Goal: Task Accomplishment & Management: Complete application form

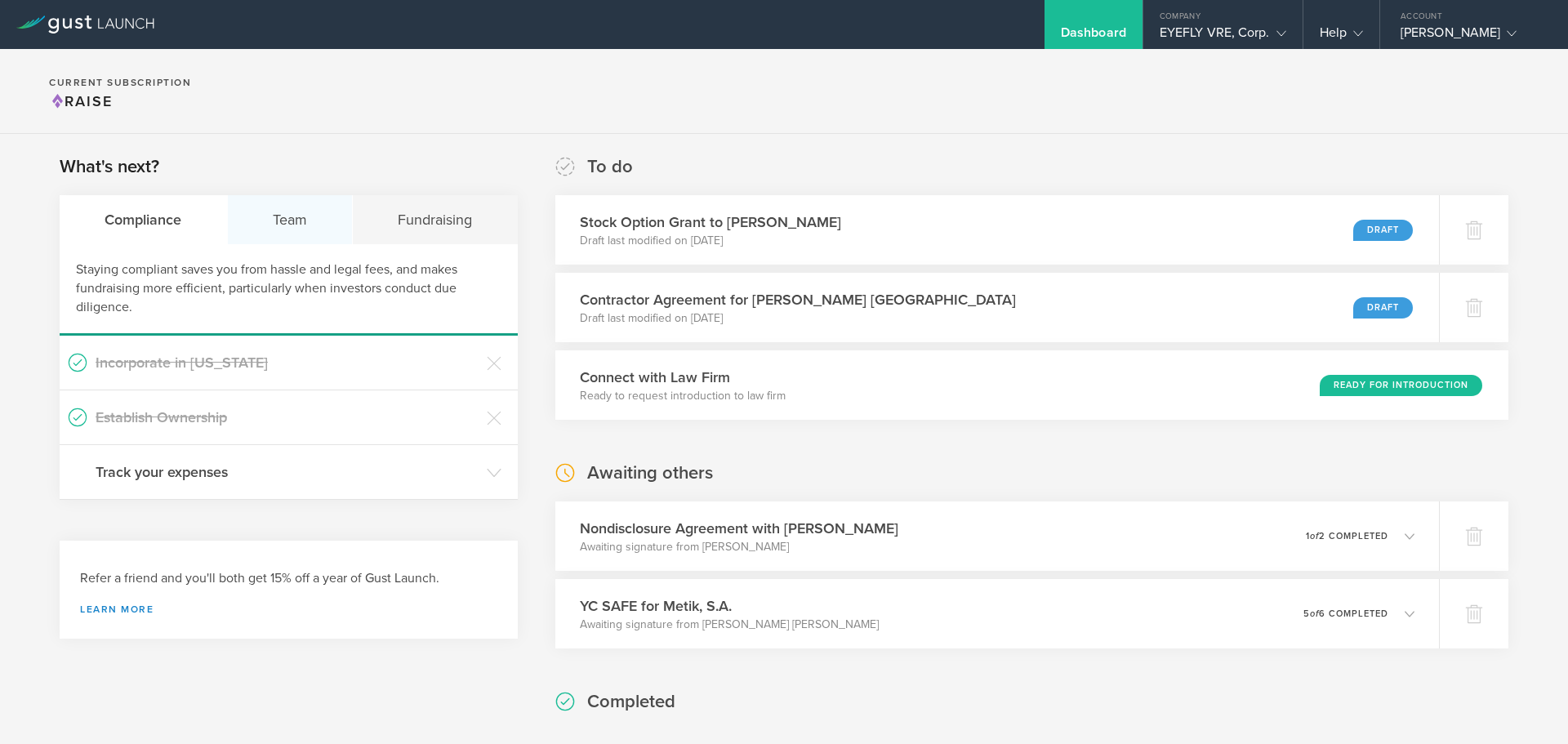
click at [285, 217] on div "Team" at bounding box center [291, 220] width 126 height 49
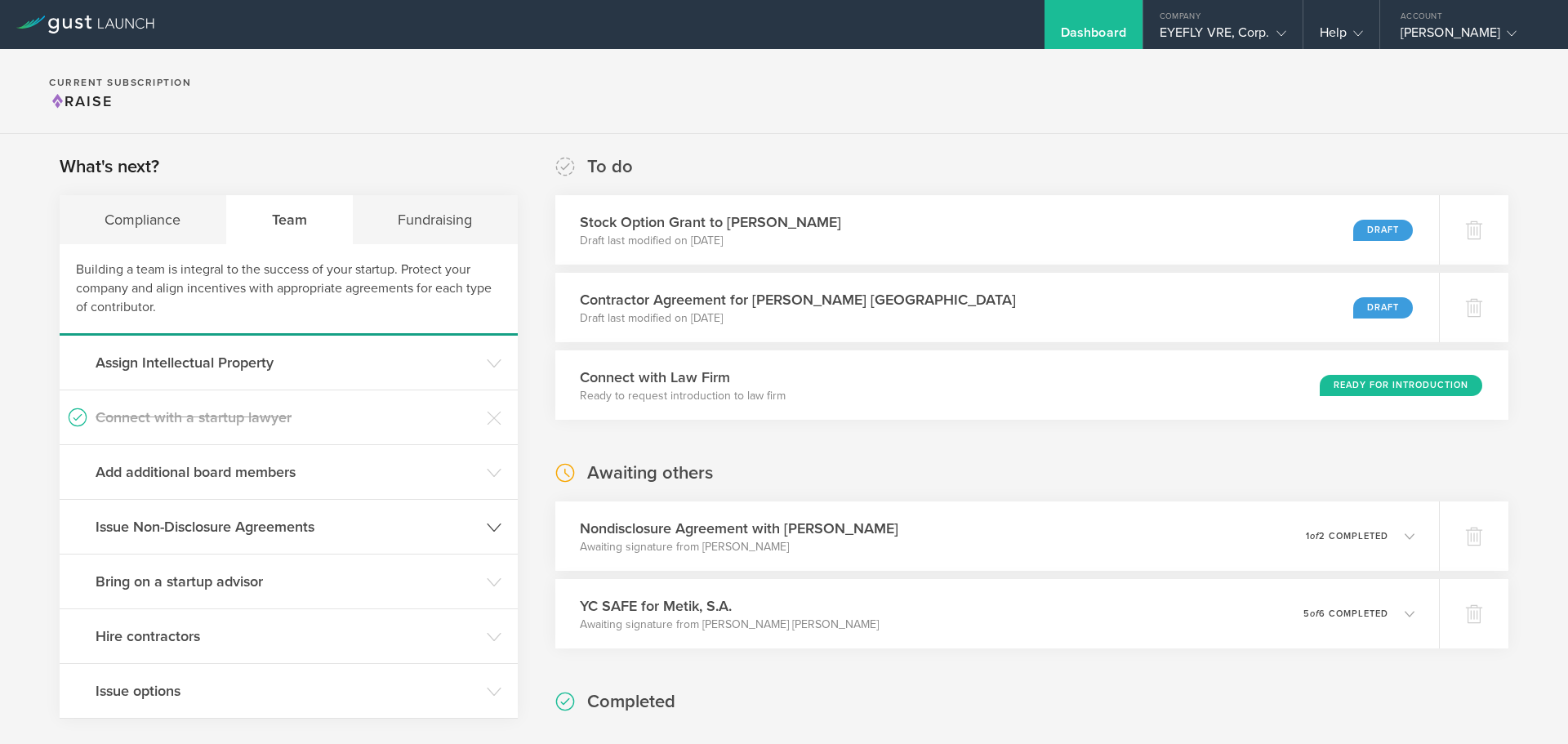
click at [275, 519] on h3 "Issue Non-Disclosure Agreements" at bounding box center [287, 527] width 383 height 22
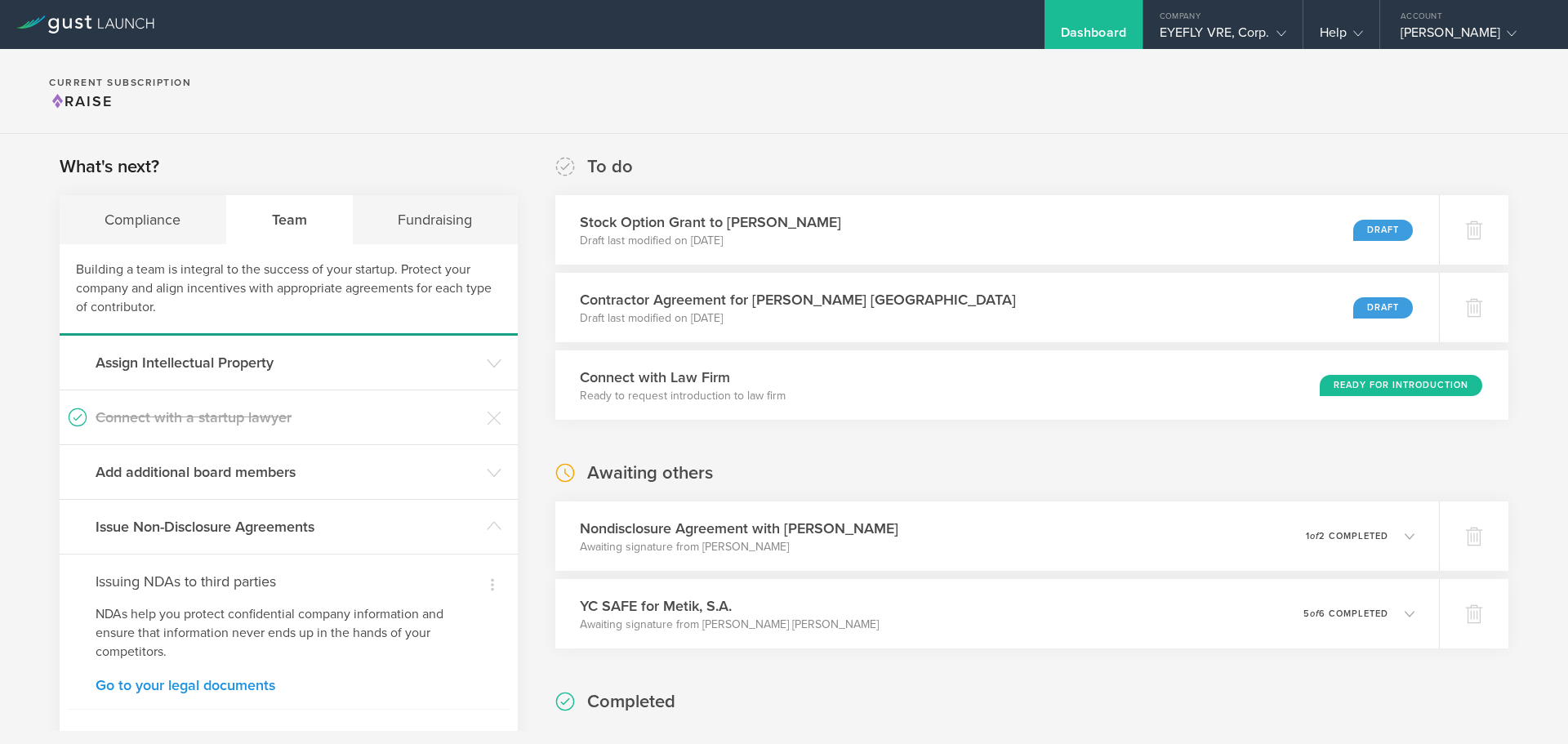
click at [211, 683] on link "Go to your legal documents" at bounding box center [288, 684] width 386 height 15
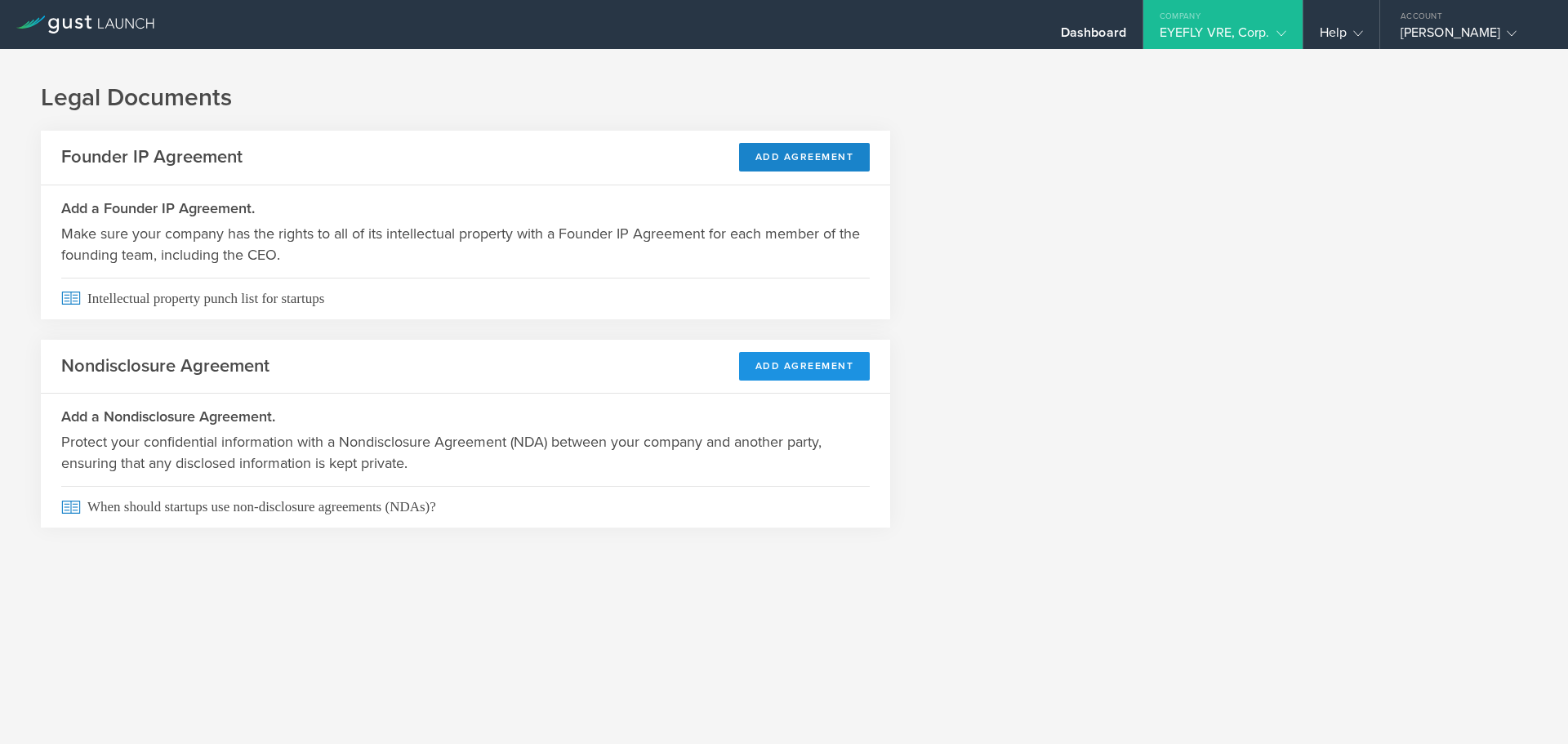
click at [804, 371] on button "Add Agreement" at bounding box center [805, 366] width 132 height 28
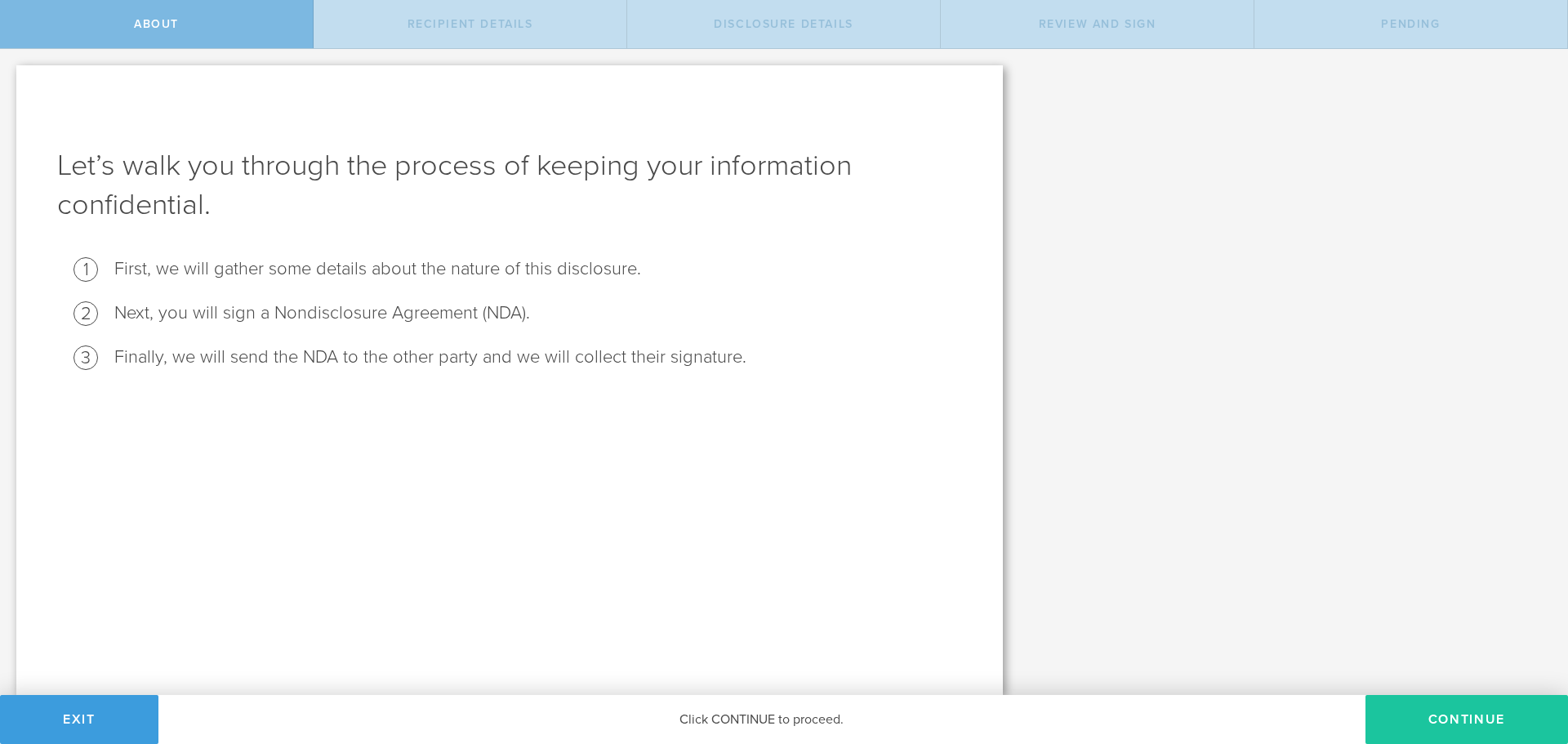
click at [1444, 717] on button "Continue" at bounding box center [1467, 719] width 202 height 49
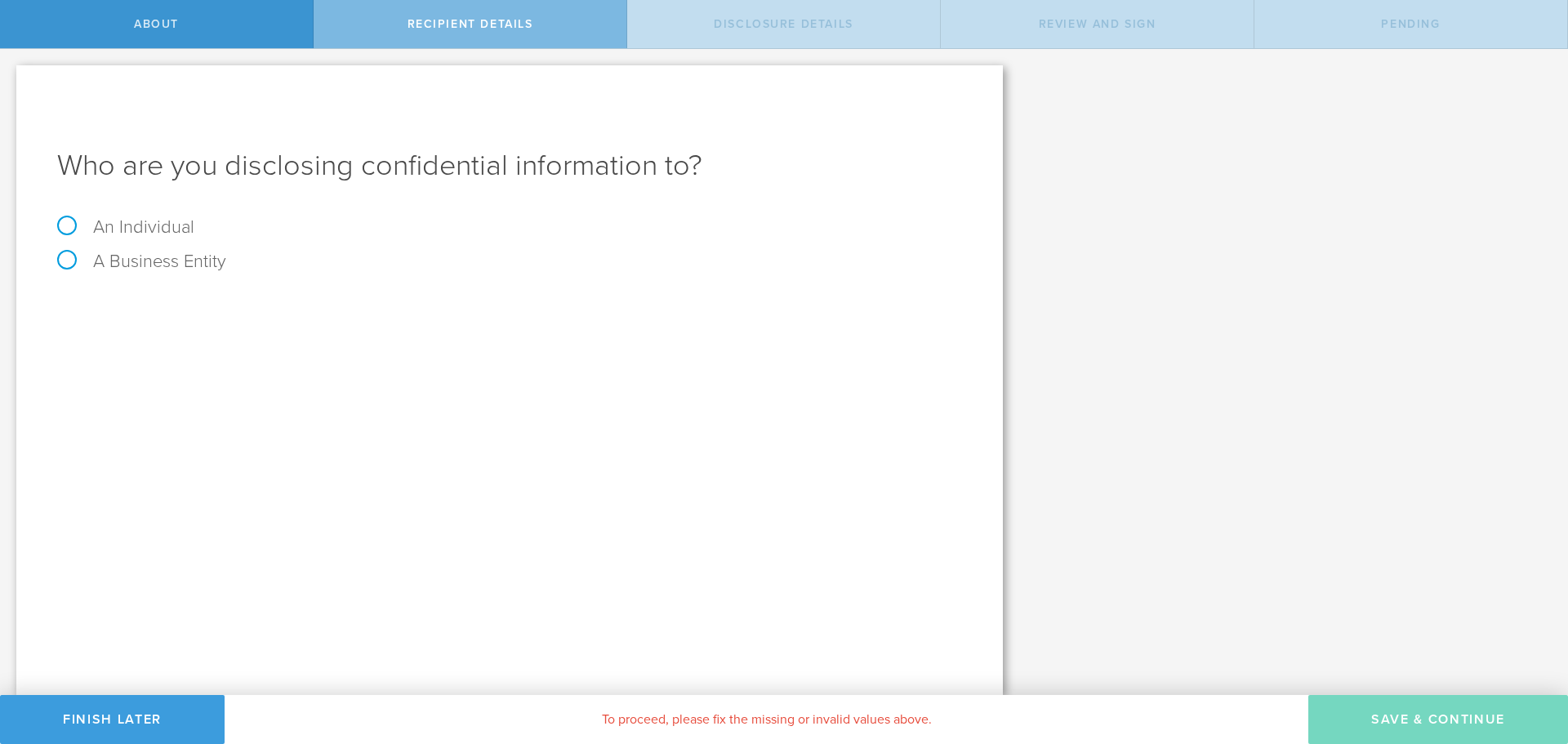
click at [62, 265] on label "A Business Entity" at bounding box center [141, 261] width 169 height 22
click at [11, 76] on input "A Business Entity" at bounding box center [5, 62] width 11 height 27
radio input "true"
click at [74, 232] on label "An Individual" at bounding box center [126, 227] width 137 height 22
click at [11, 76] on input "An Individual" at bounding box center [5, 62] width 11 height 27
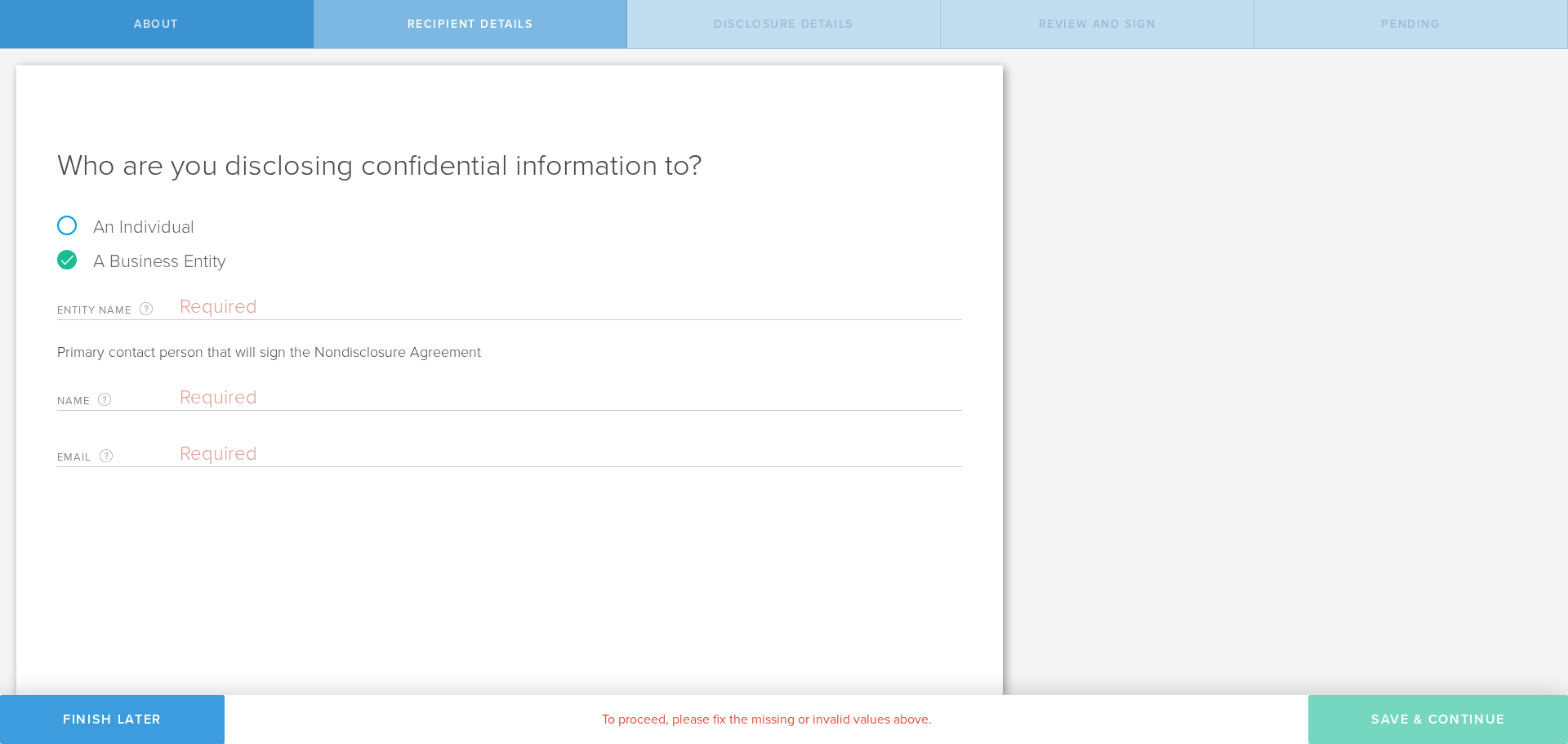
radio input "true"
click at [304, 303] on input "text" at bounding box center [570, 306] width 783 height 25
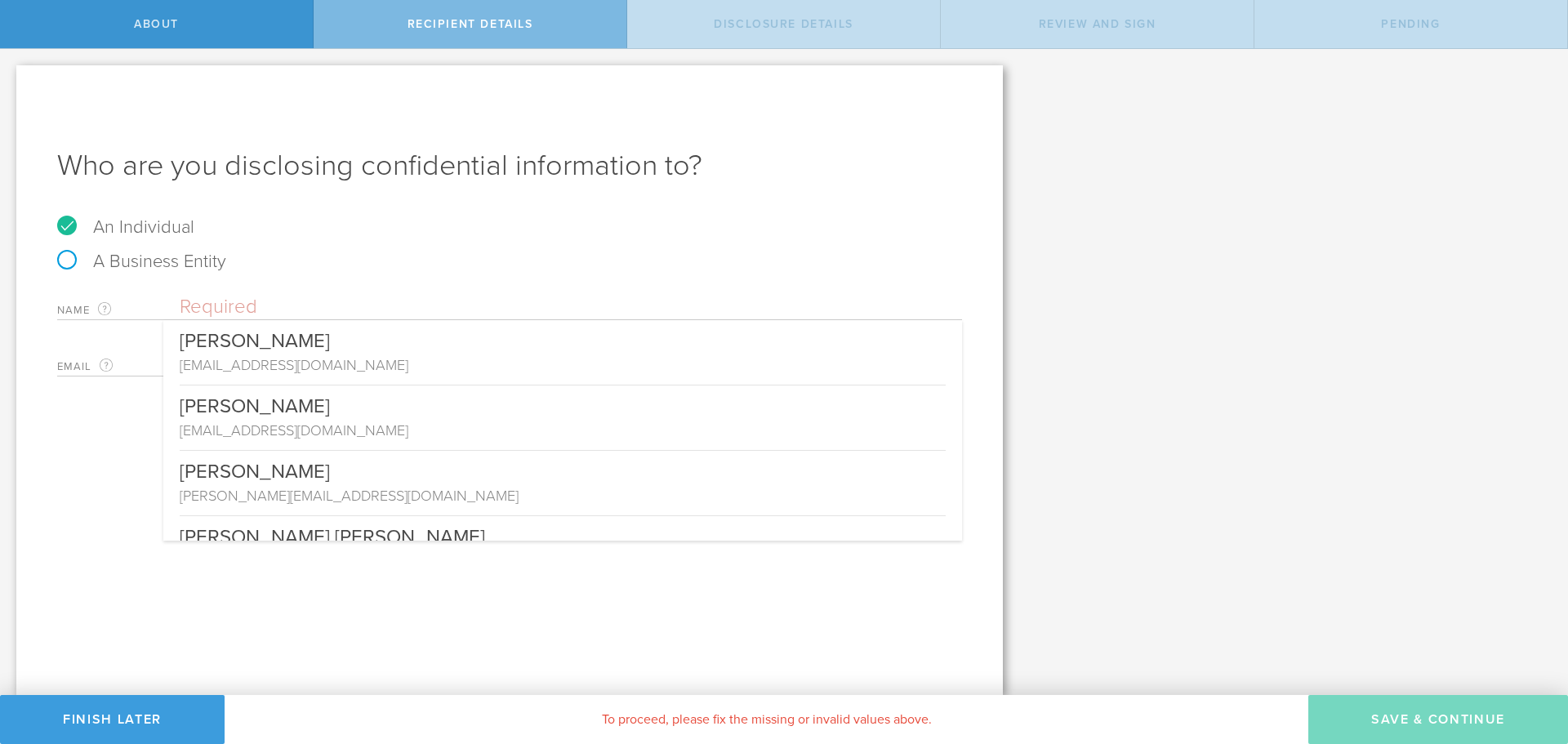
paste input "[PERSON_NAME]"
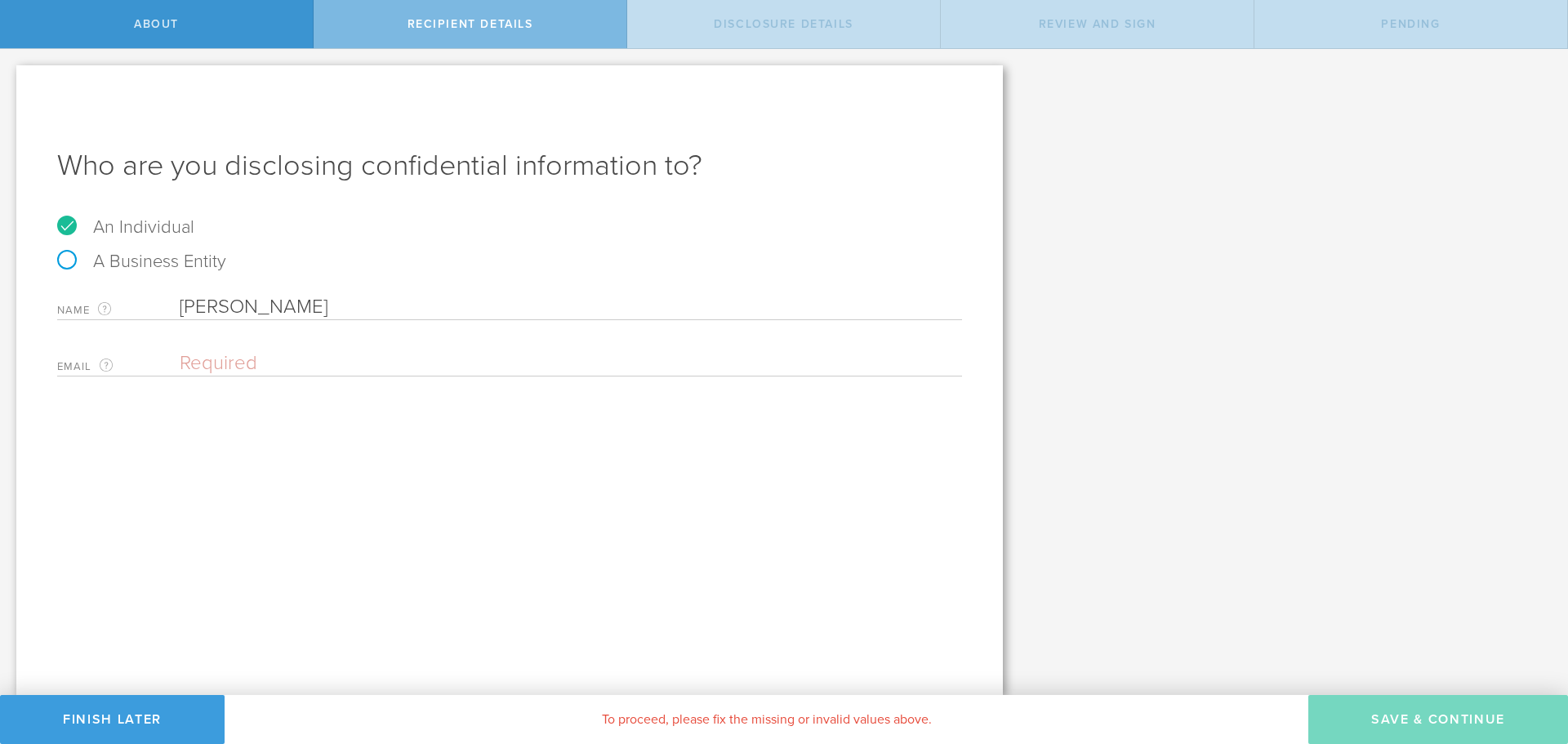
type input "[PERSON_NAME]"
click at [262, 338] on div "Name The first and last name of the person that you are disclosing confidential…" at bounding box center [510, 332] width 905 height 90
click at [260, 352] on input "email" at bounding box center [567, 363] width 775 height 25
type input "t"
click at [308, 365] on input "email" at bounding box center [567, 363] width 775 height 25
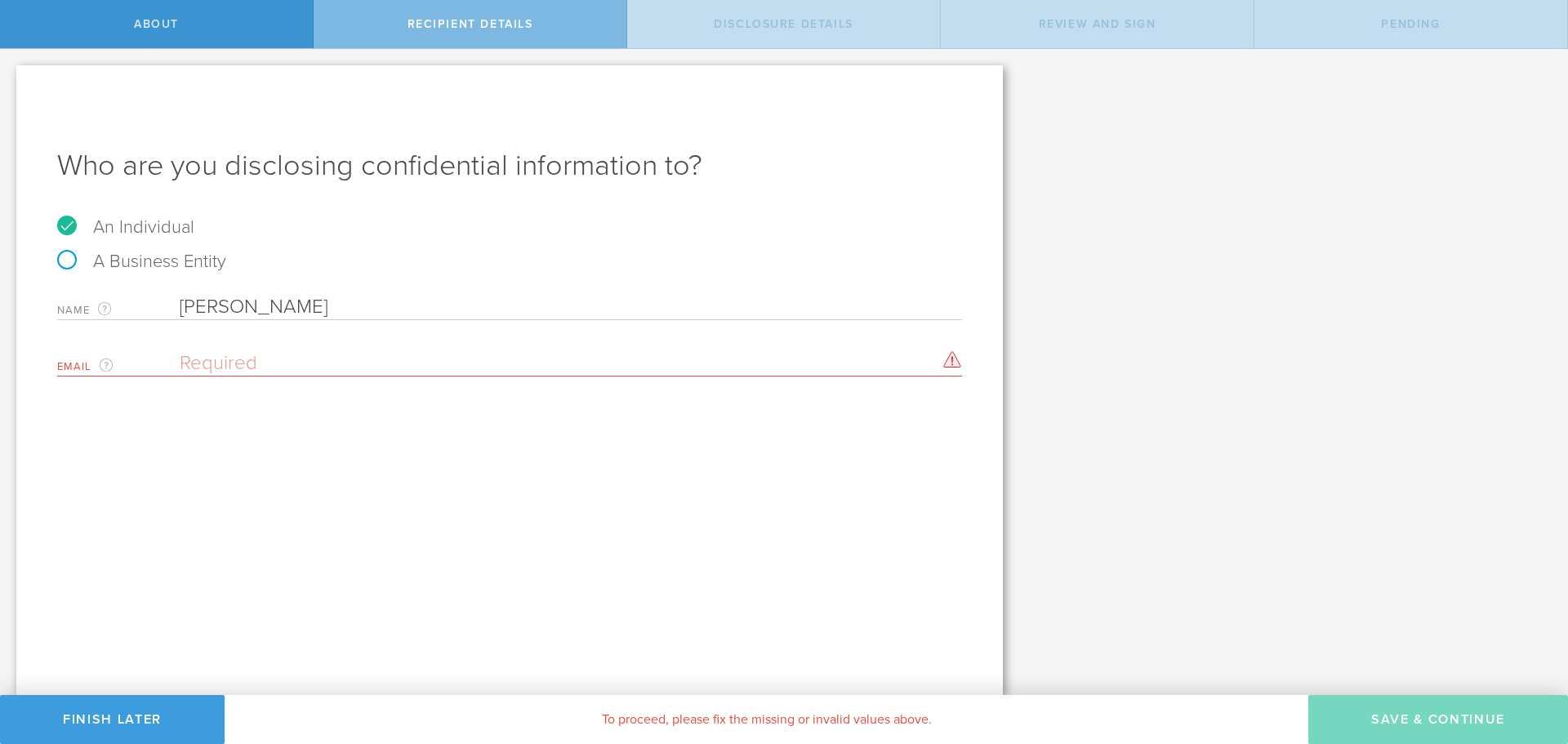
paste input "[EMAIL_ADDRESS][DOMAIN_NAME]"
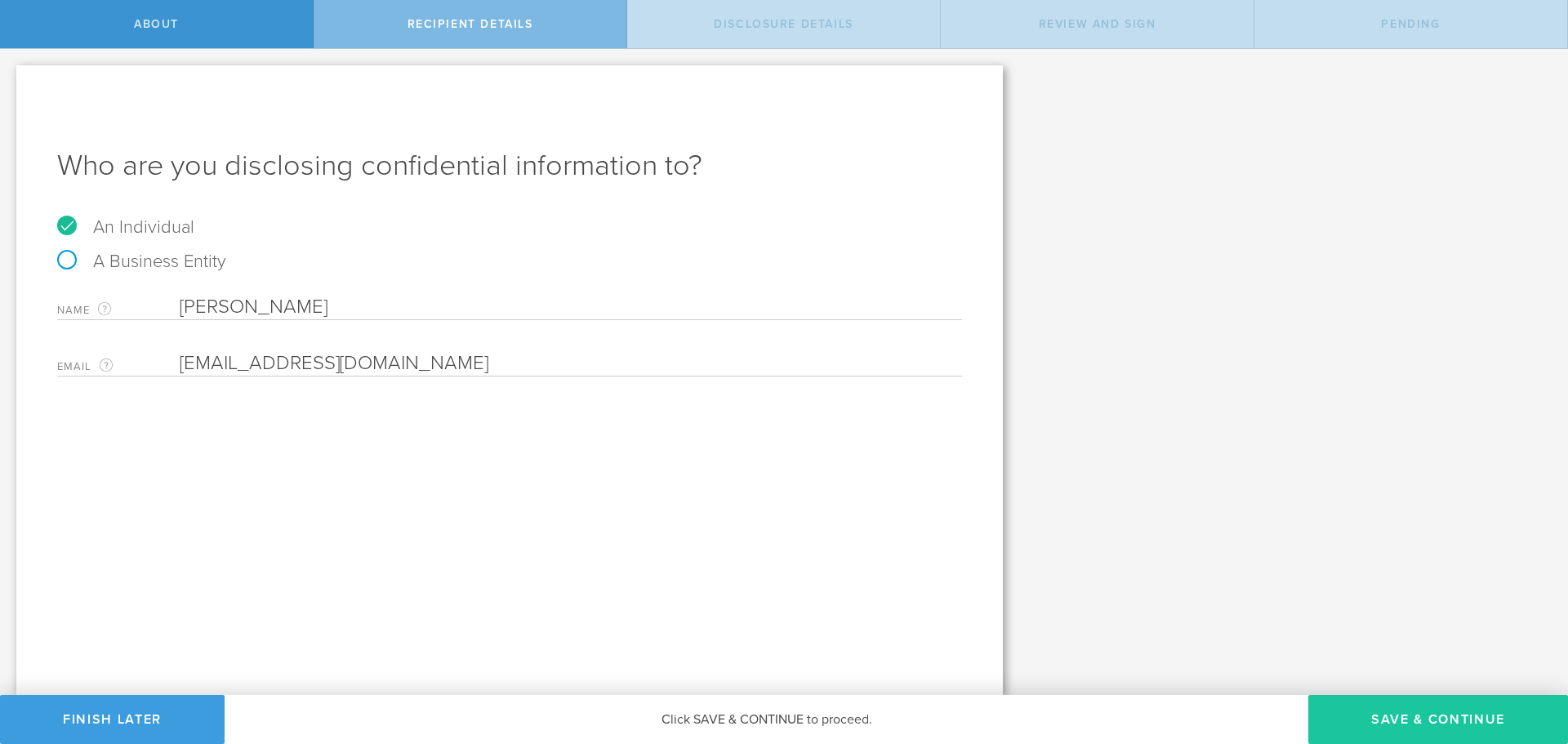
type input "[EMAIL_ADDRESS][DOMAIN_NAME]"
click at [1429, 726] on button "Save & Continue" at bounding box center [1438, 719] width 260 height 49
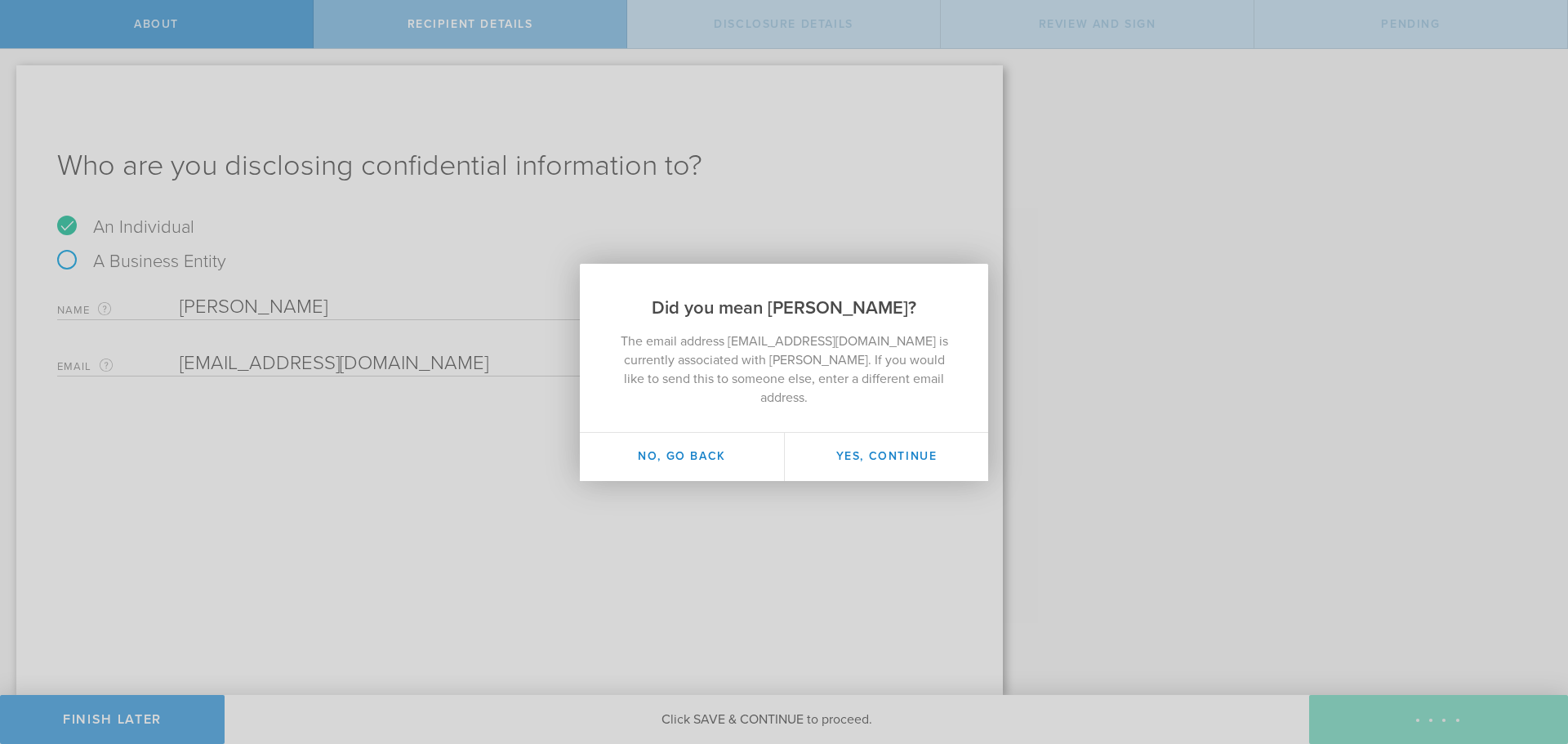
drag, startPoint x: 688, startPoint y: 463, endPoint x: 925, endPoint y: 502, distance: 240.2
click at [941, 512] on div "Did you mean [PERSON_NAME]? The email address [EMAIL_ADDRESS][DOMAIN_NAME] is c…" at bounding box center [784, 372] width 1568 height 744
drag, startPoint x: 699, startPoint y: 464, endPoint x: 707, endPoint y: 531, distance: 67.5
click at [707, 531] on div "Did you mean [PERSON_NAME]? The email address [EMAIL_ADDRESS][DOMAIN_NAME] is c…" at bounding box center [784, 372] width 1568 height 744
click at [714, 474] on button "No, go back" at bounding box center [682, 456] width 204 height 48
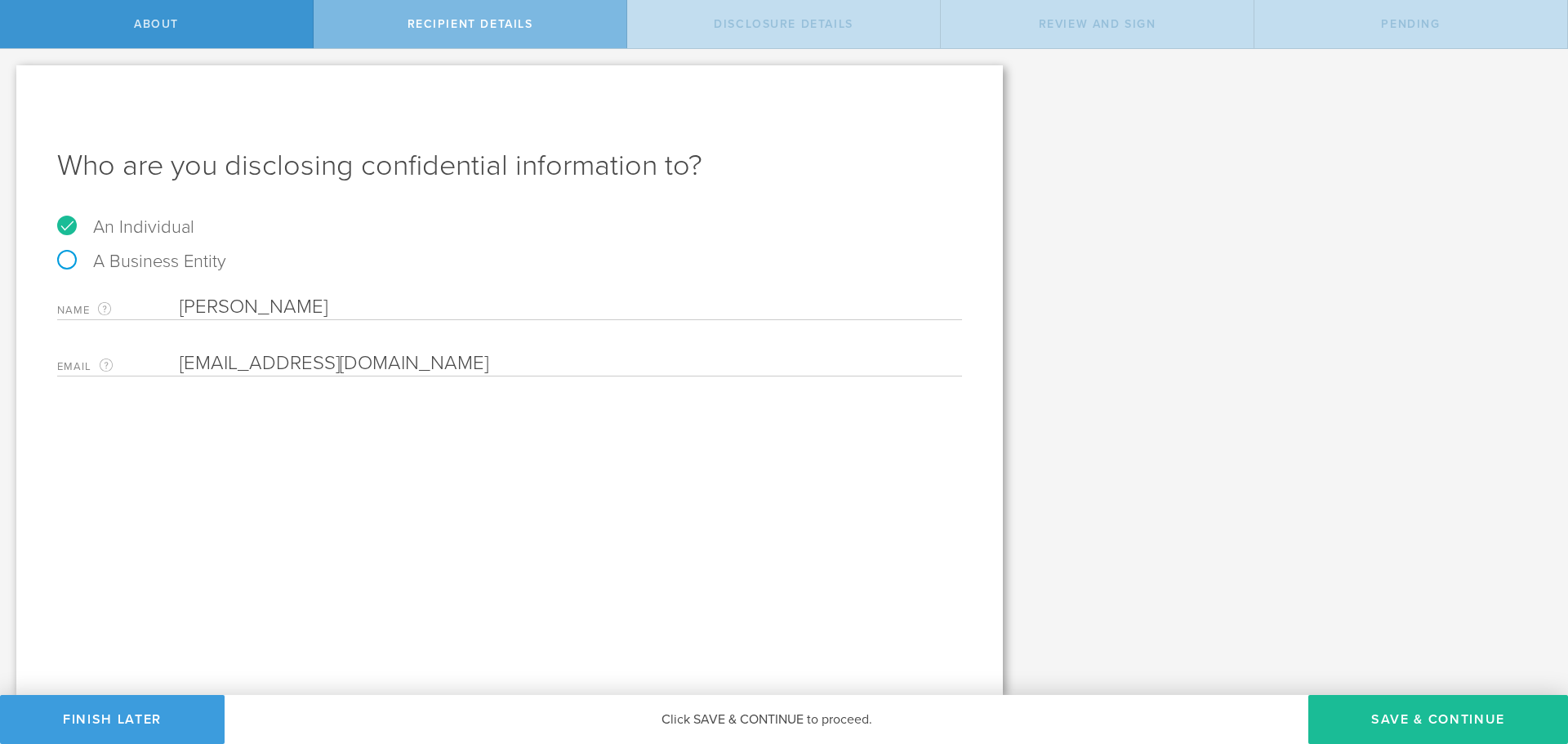
drag, startPoint x: 366, startPoint y: 298, endPoint x: 181, endPoint y: 309, distance: 185.3
click at [181, 309] on input "[PERSON_NAME]" at bounding box center [570, 306] width 783 height 25
paste input "[PERSON_NAME]"
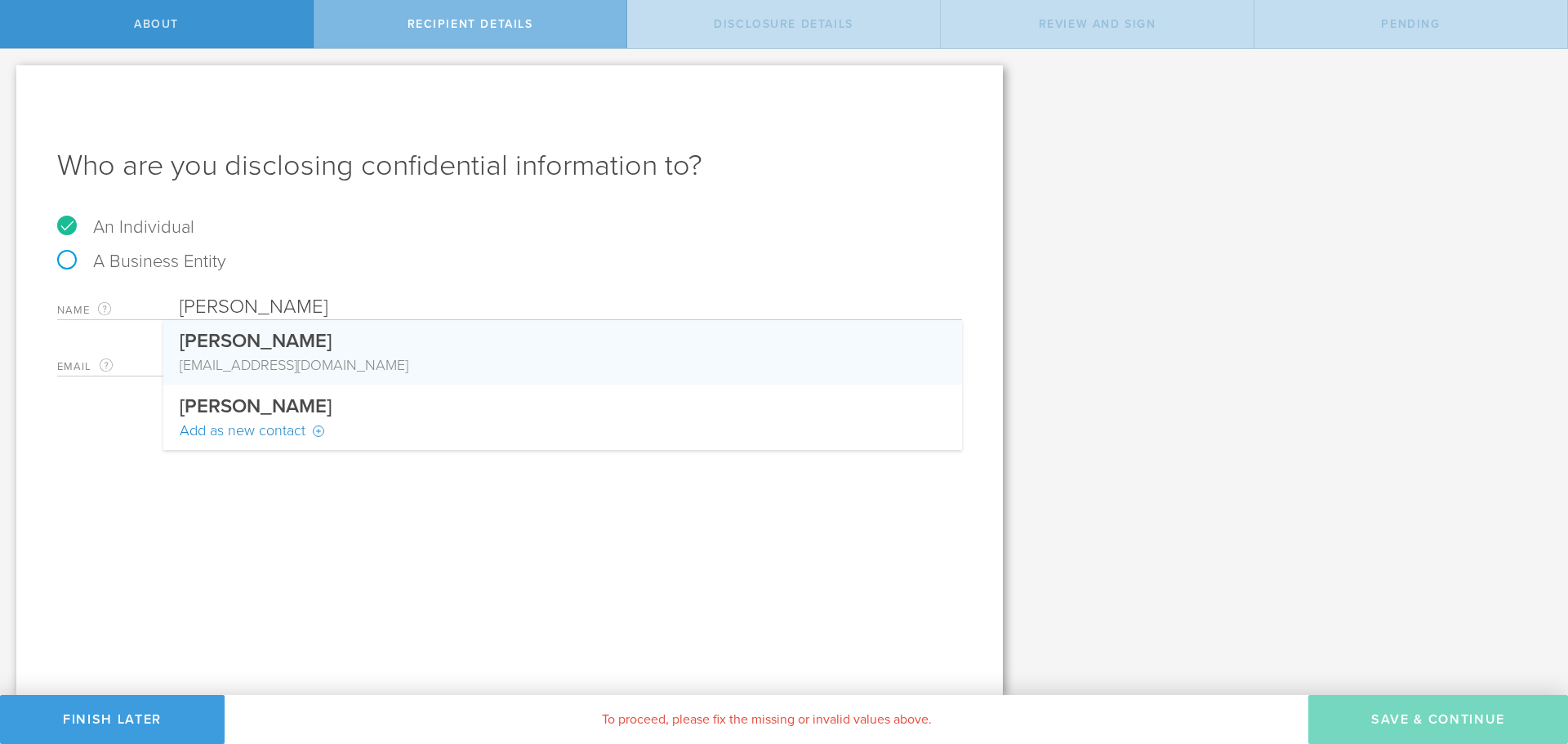
type input "[PERSON_NAME]"
click at [270, 347] on span "[PERSON_NAME]" at bounding box center [255, 341] width 152 height 24
type input "[EMAIL_ADDRESS][DOMAIN_NAME]"
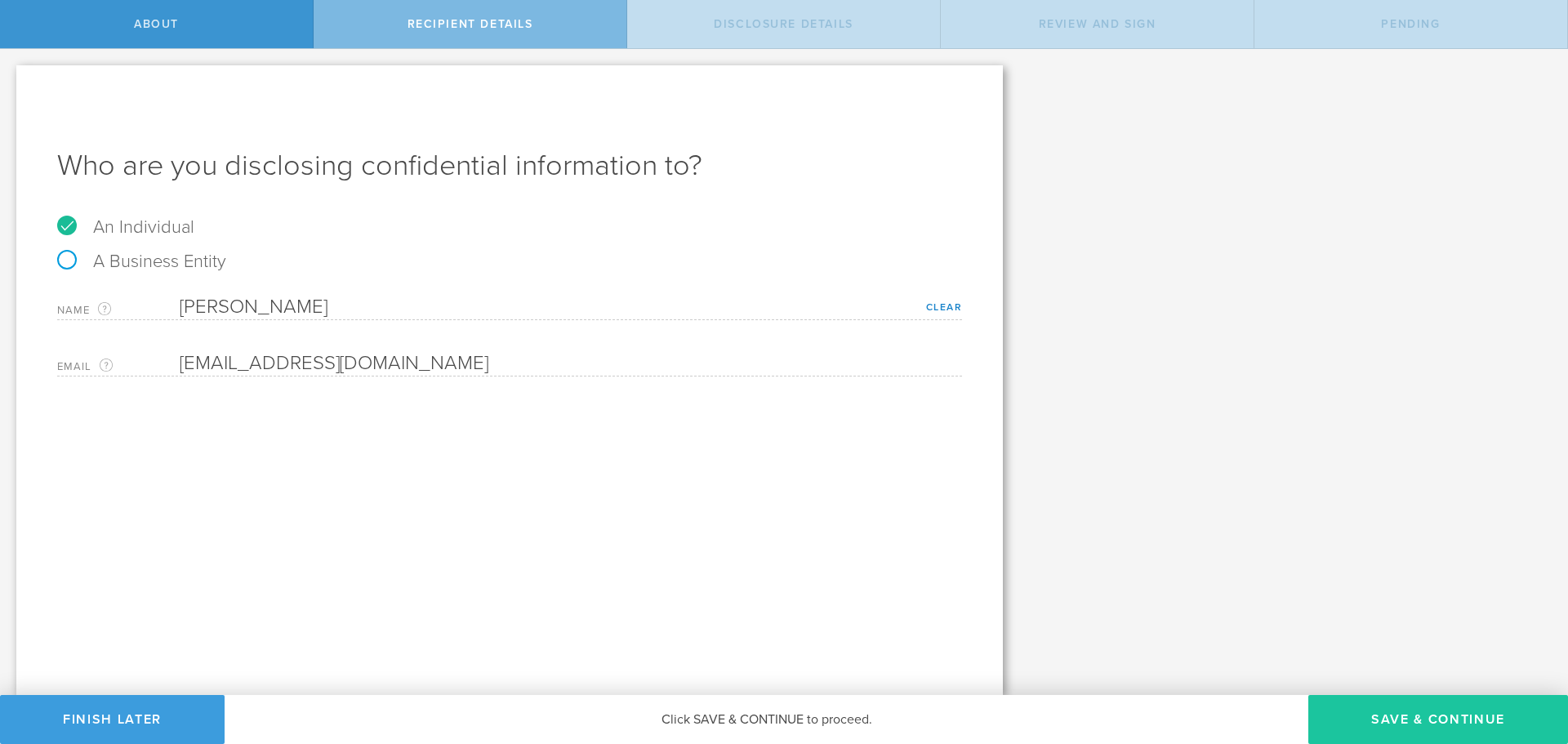
click at [1372, 725] on button "Save & Continue" at bounding box center [1438, 719] width 260 height 49
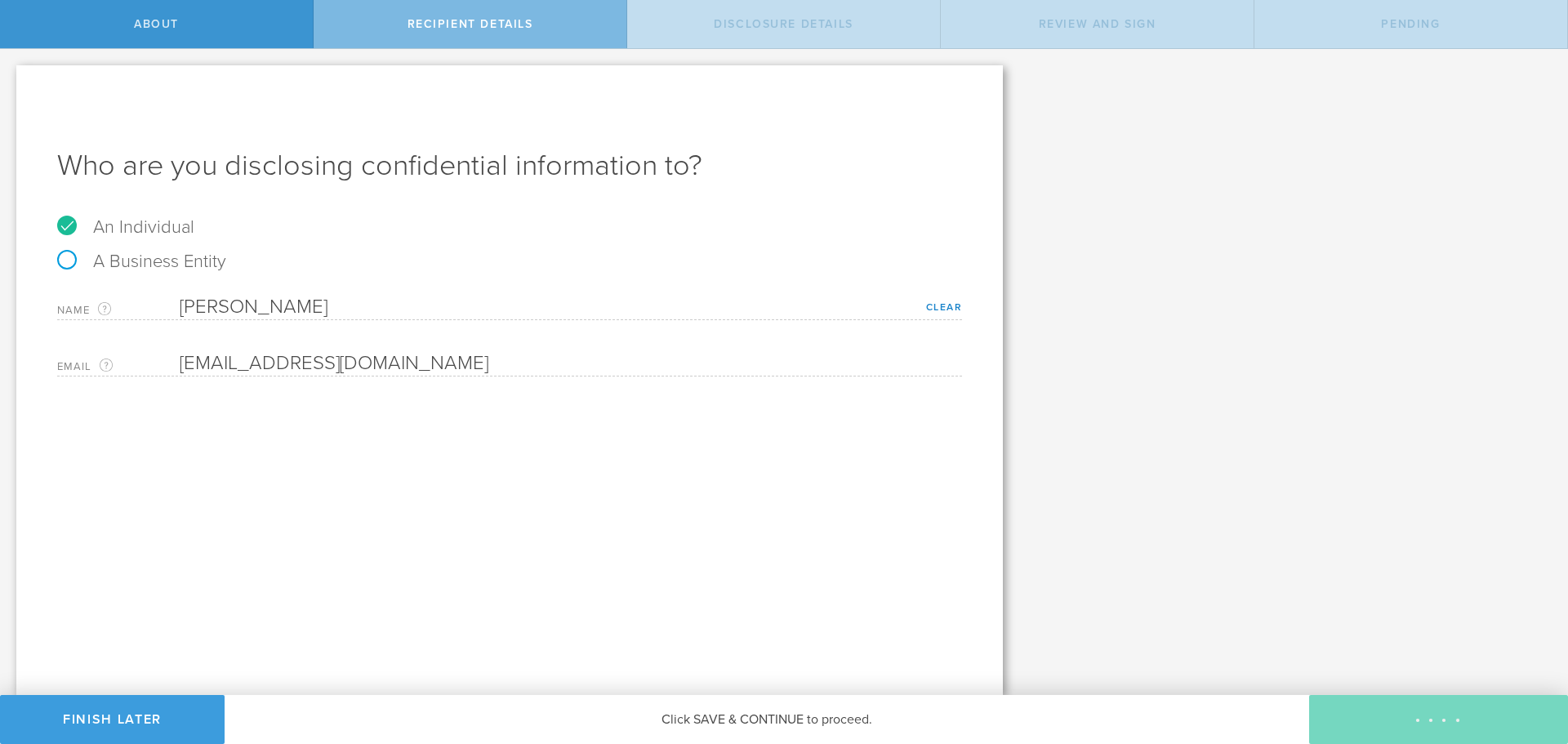
select select "string:5 years"
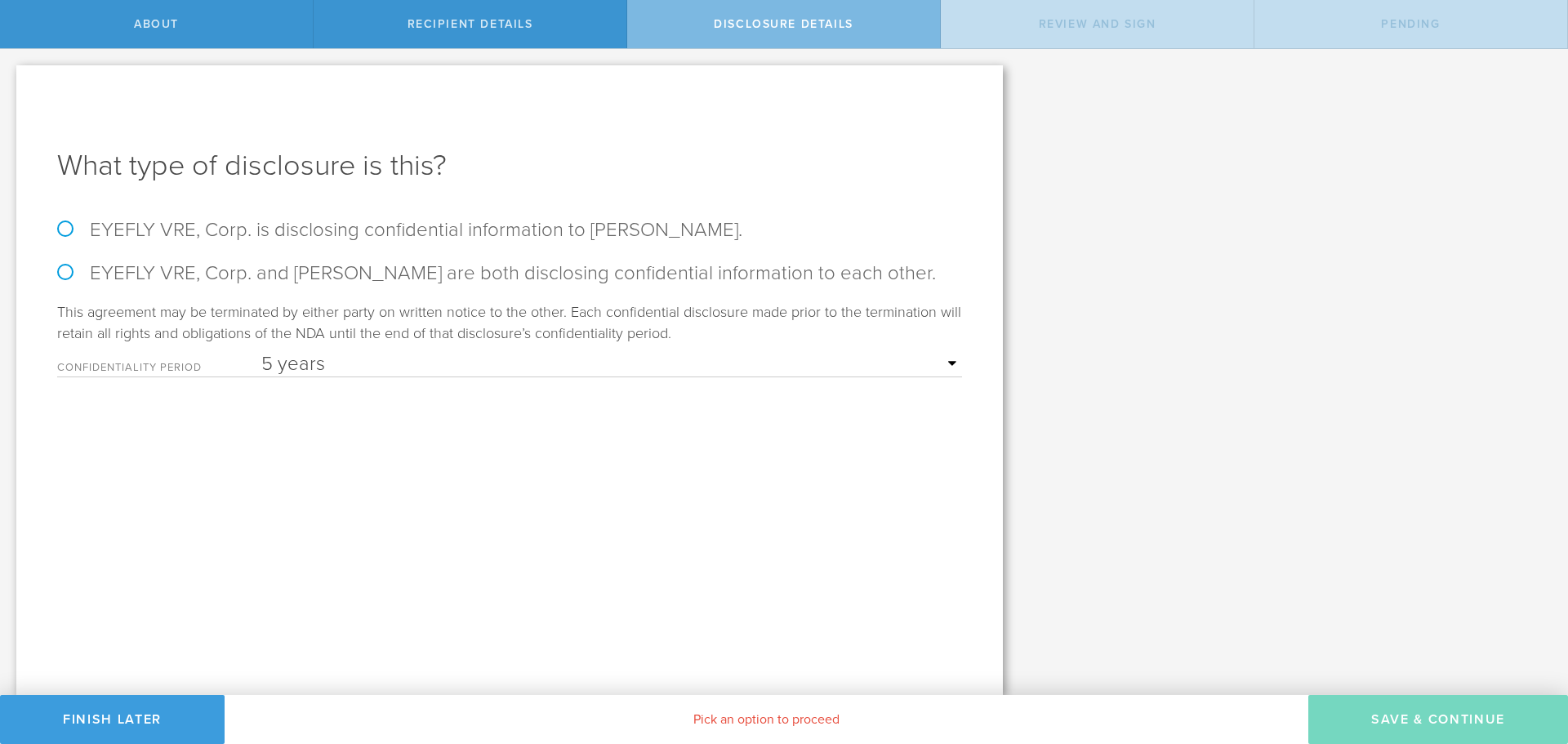
click at [91, 274] on label "EYEFLY VRE, Corp. and [PERSON_NAME] are both disclosing confidential informatio…" at bounding box center [510, 273] width 905 height 24
click at [11, 83] on input "EYEFLY VRE, Corp. and [PERSON_NAME] are both disclosing confidential informatio…" at bounding box center [5, 66] width 11 height 34
radio input "true"
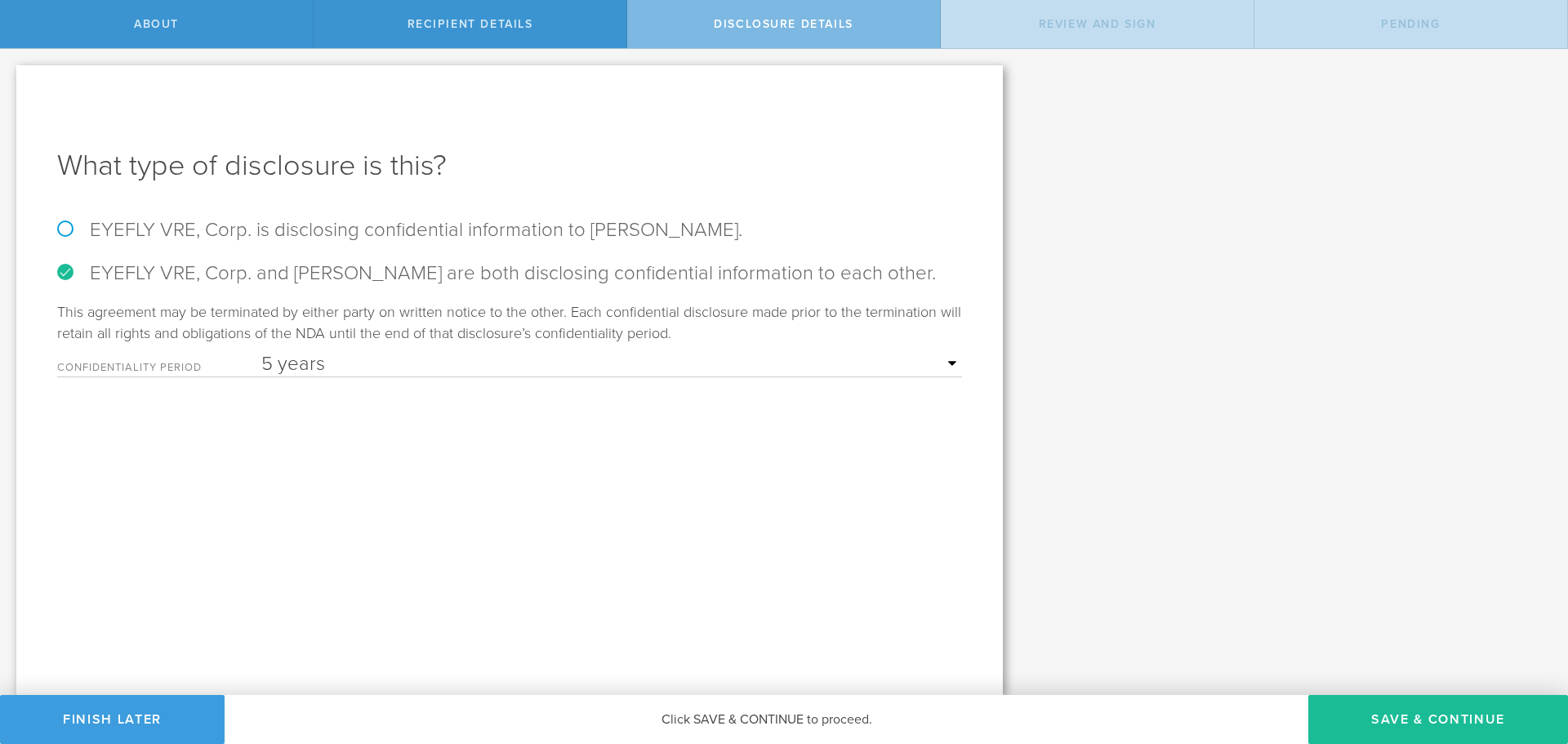
click at [403, 364] on select "1 year 2 years 3 years 4 years 5 years" at bounding box center [612, 364] width 701 height 25
select select "string:2 years"
click at [261, 352] on select "1 year 2 years 3 years 4 years 5 years" at bounding box center [612, 364] width 701 height 25
click at [1432, 712] on button "Save & Continue" at bounding box center [1438, 719] width 260 height 49
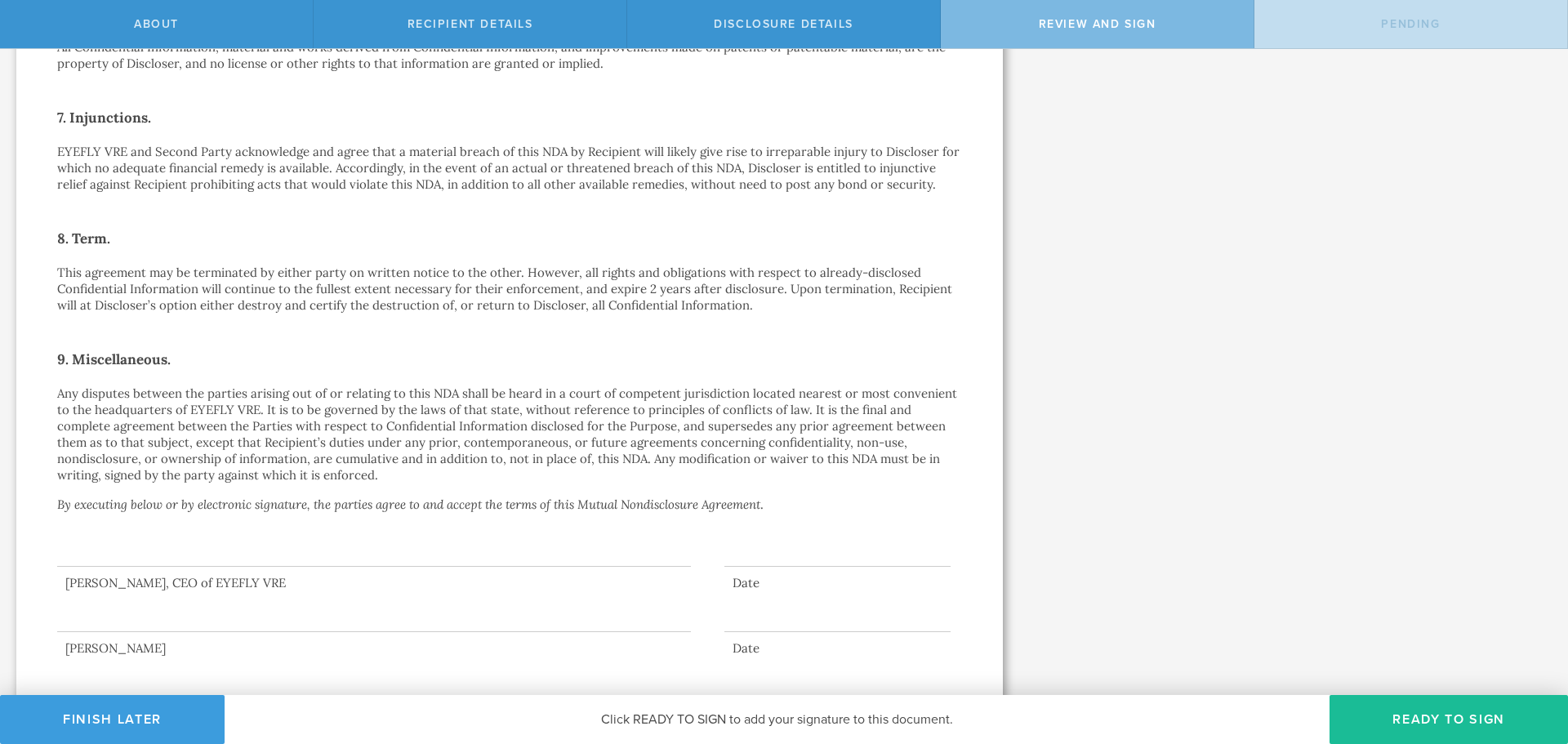
scroll to position [986, 0]
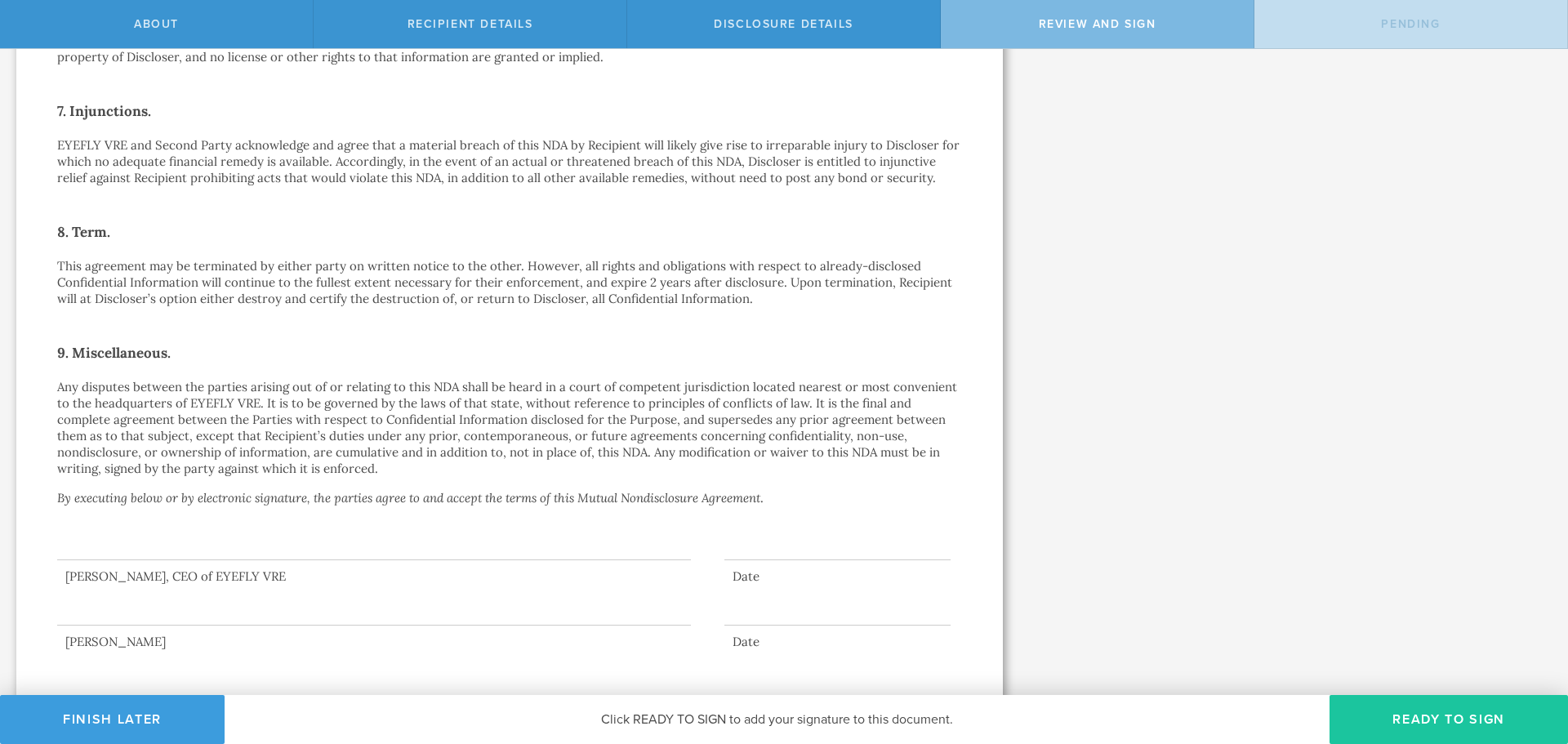
click at [1438, 720] on button "Ready to Sign" at bounding box center [1448, 719] width 239 height 49
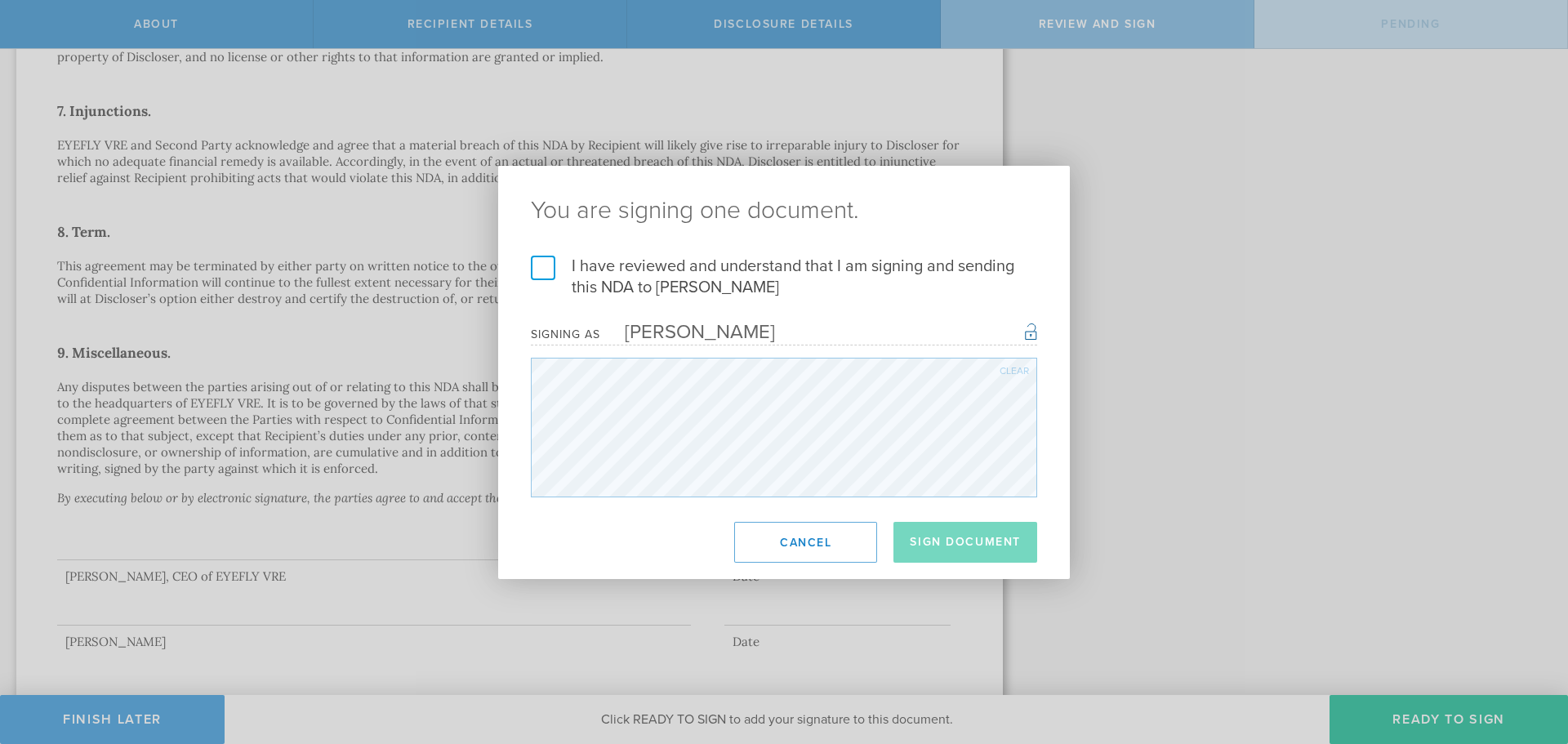
click at [540, 268] on label "I have reviewed and understand that I am signing and sending this NDA to [PERSO…" at bounding box center [784, 276] width 507 height 42
click at [0, 0] on input "I have reviewed and understand that I am signing and sending this NDA to [PERSO…" at bounding box center [0, 0] width 0 height 0
drag, startPoint x: 997, startPoint y: 542, endPoint x: 1500, endPoint y: 506, distance: 504.3
click at [1504, 506] on div "You are signing one document. I have reviewed and understand that I am signing …" at bounding box center [784, 372] width 1568 height 744
click at [820, 545] on button "Cancel" at bounding box center [806, 543] width 143 height 41
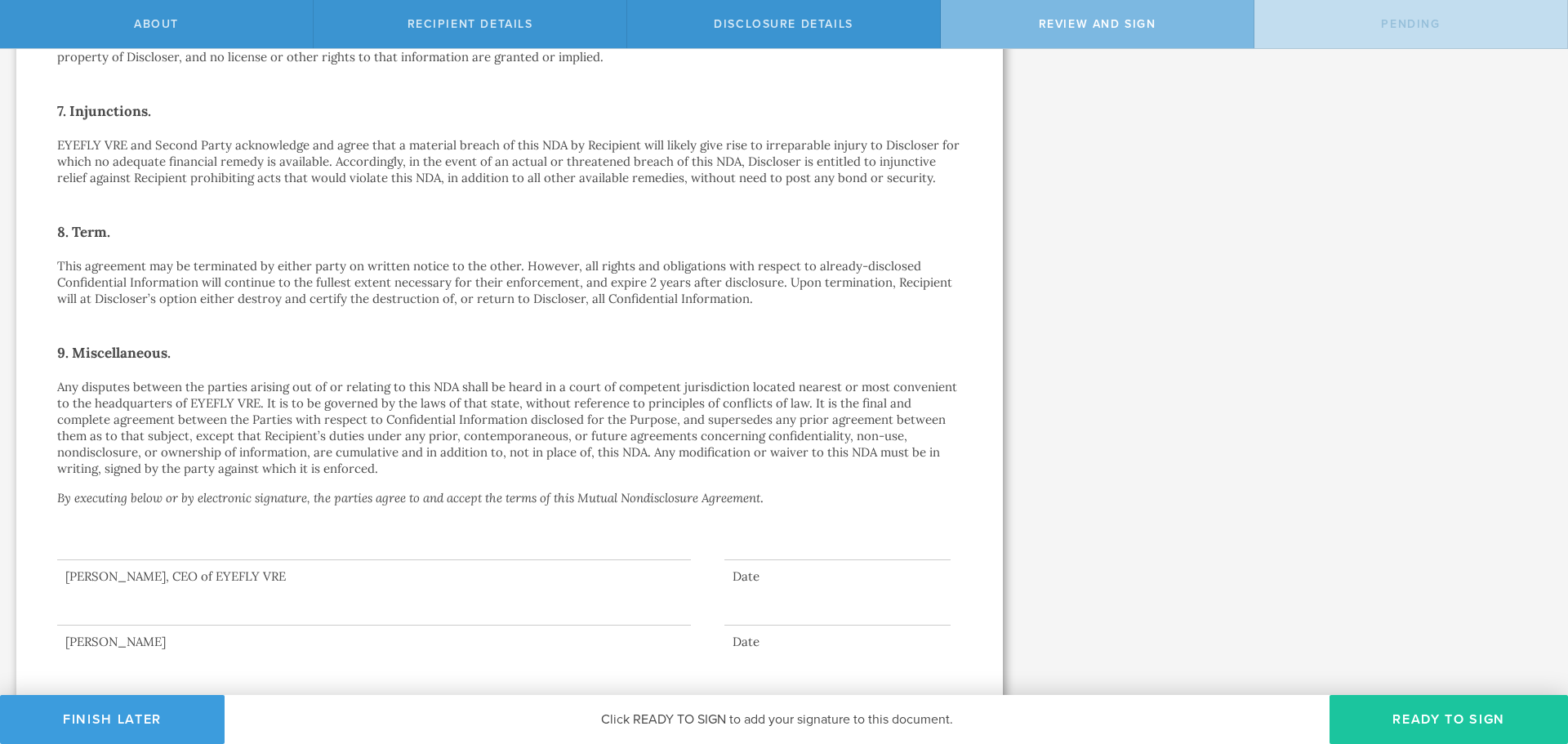
click at [1449, 714] on button "Ready to Sign" at bounding box center [1448, 719] width 239 height 49
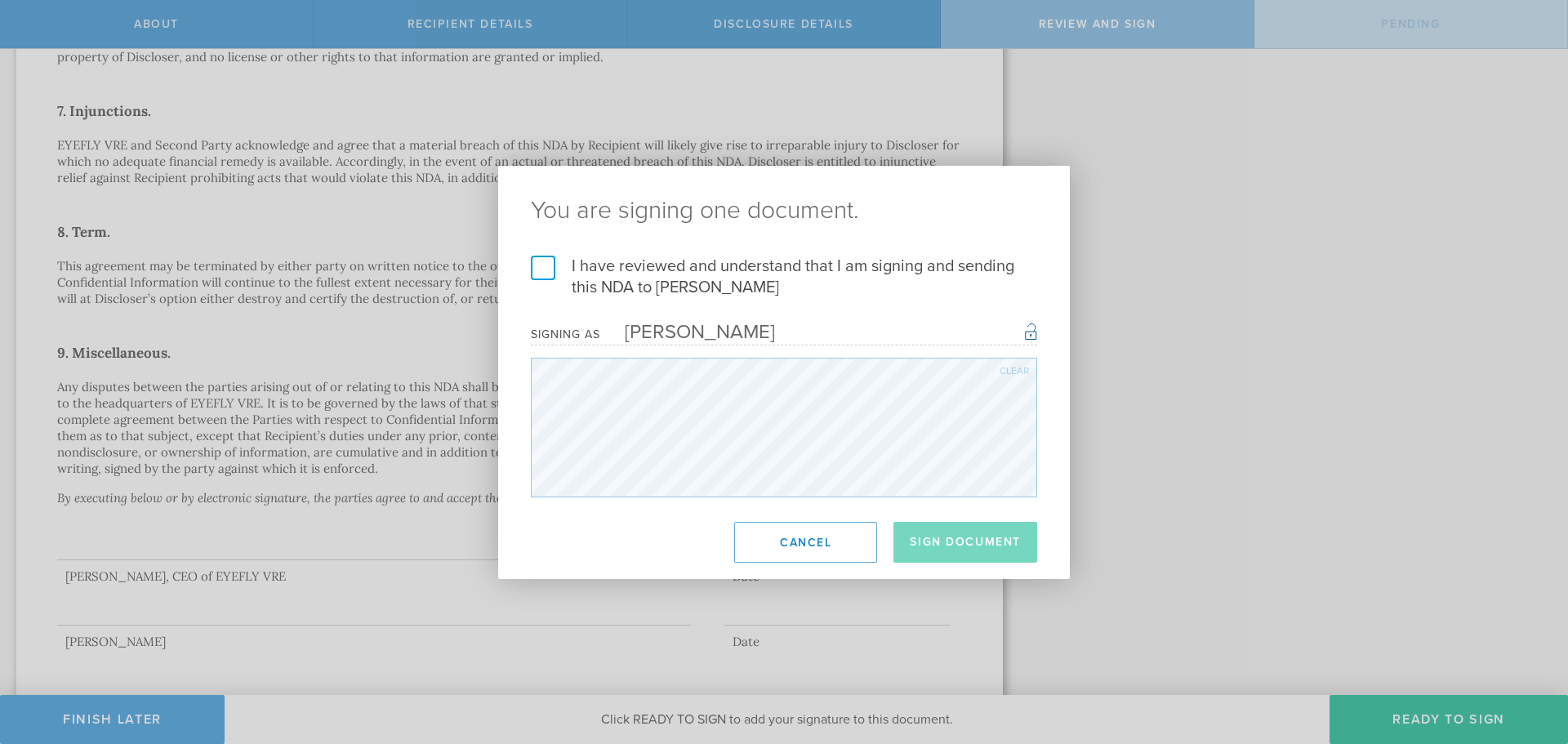
click at [561, 283] on label "I have reviewed and understand that I am signing and sending this NDA to [PERSO…" at bounding box center [784, 276] width 507 height 42
click at [0, 0] on input "I have reviewed and understand that I am signing and sending this NDA to [PERSO…" at bounding box center [0, 0] width 0 height 0
click at [974, 531] on button "Sign Document" at bounding box center [965, 543] width 143 height 41
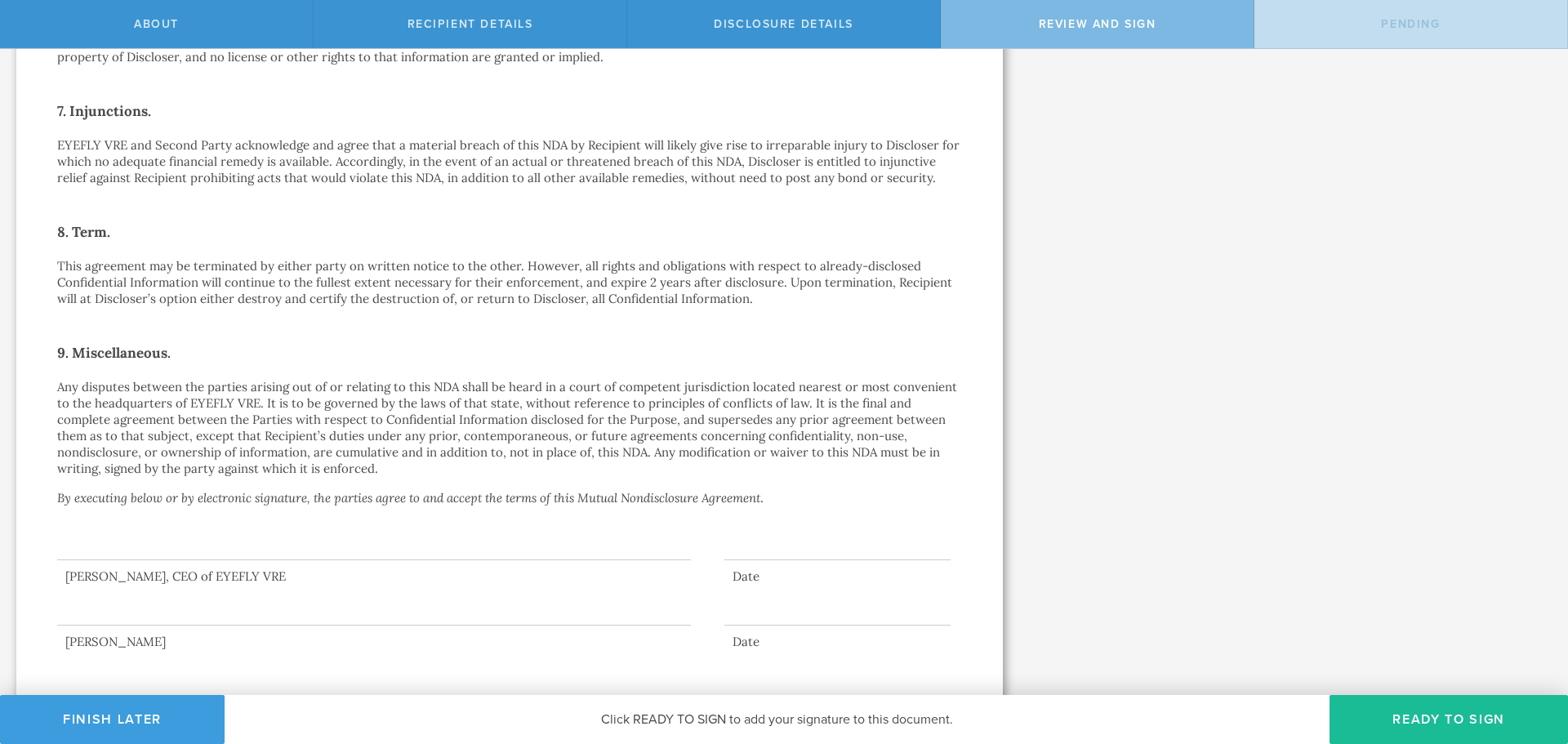
scroll to position [0, 0]
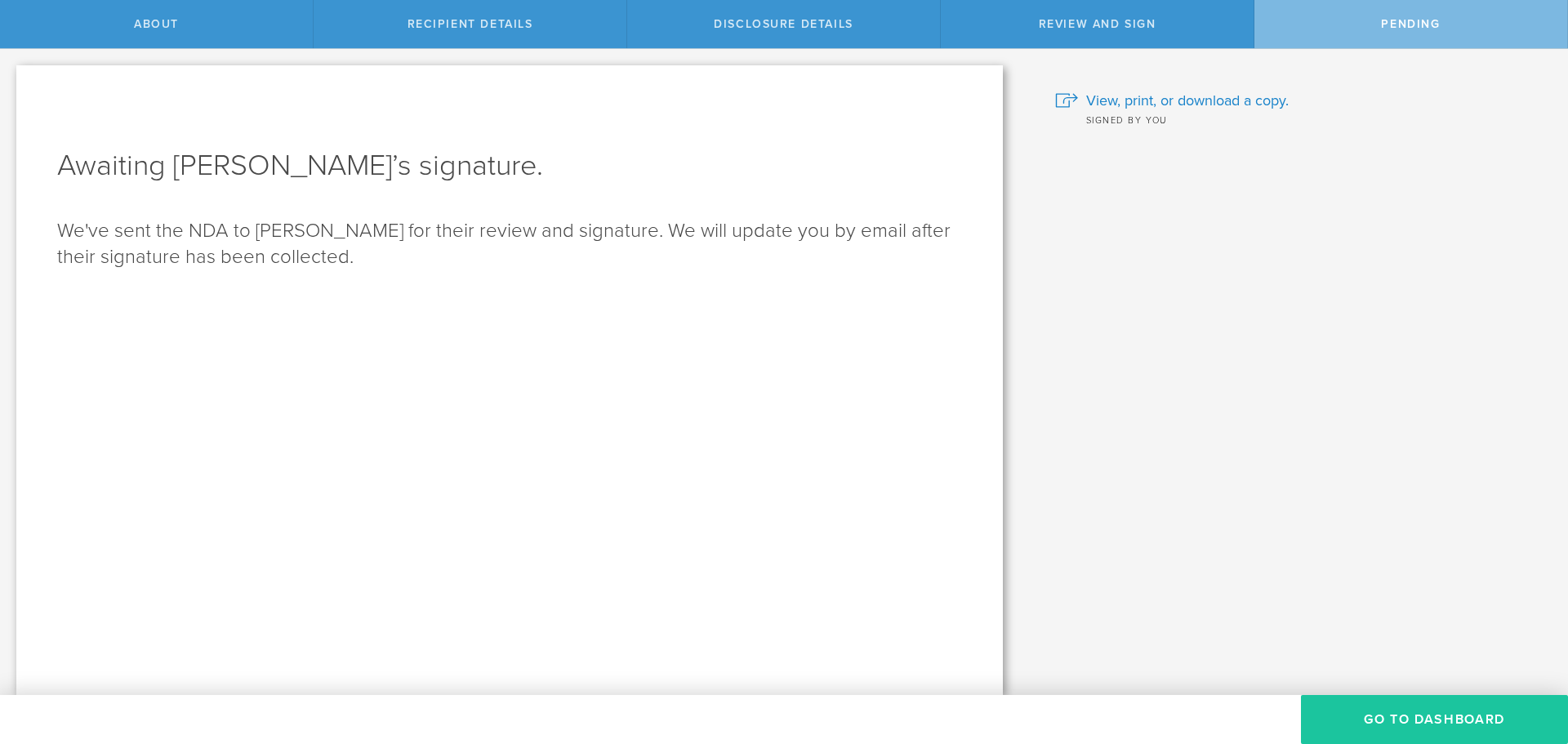
click at [1441, 720] on button "Go to dashboard" at bounding box center [1434, 719] width 267 height 49
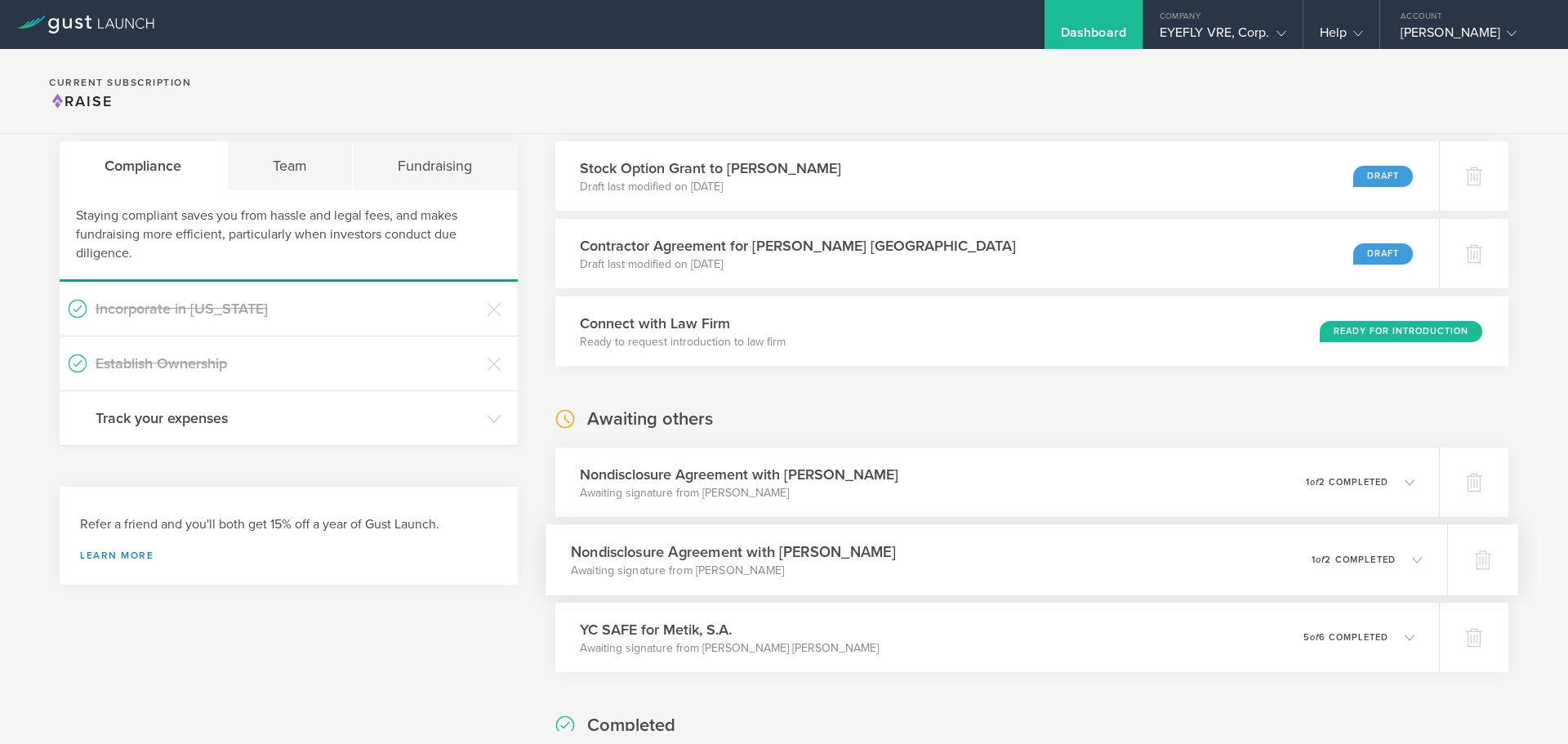
scroll to position [81, 0]
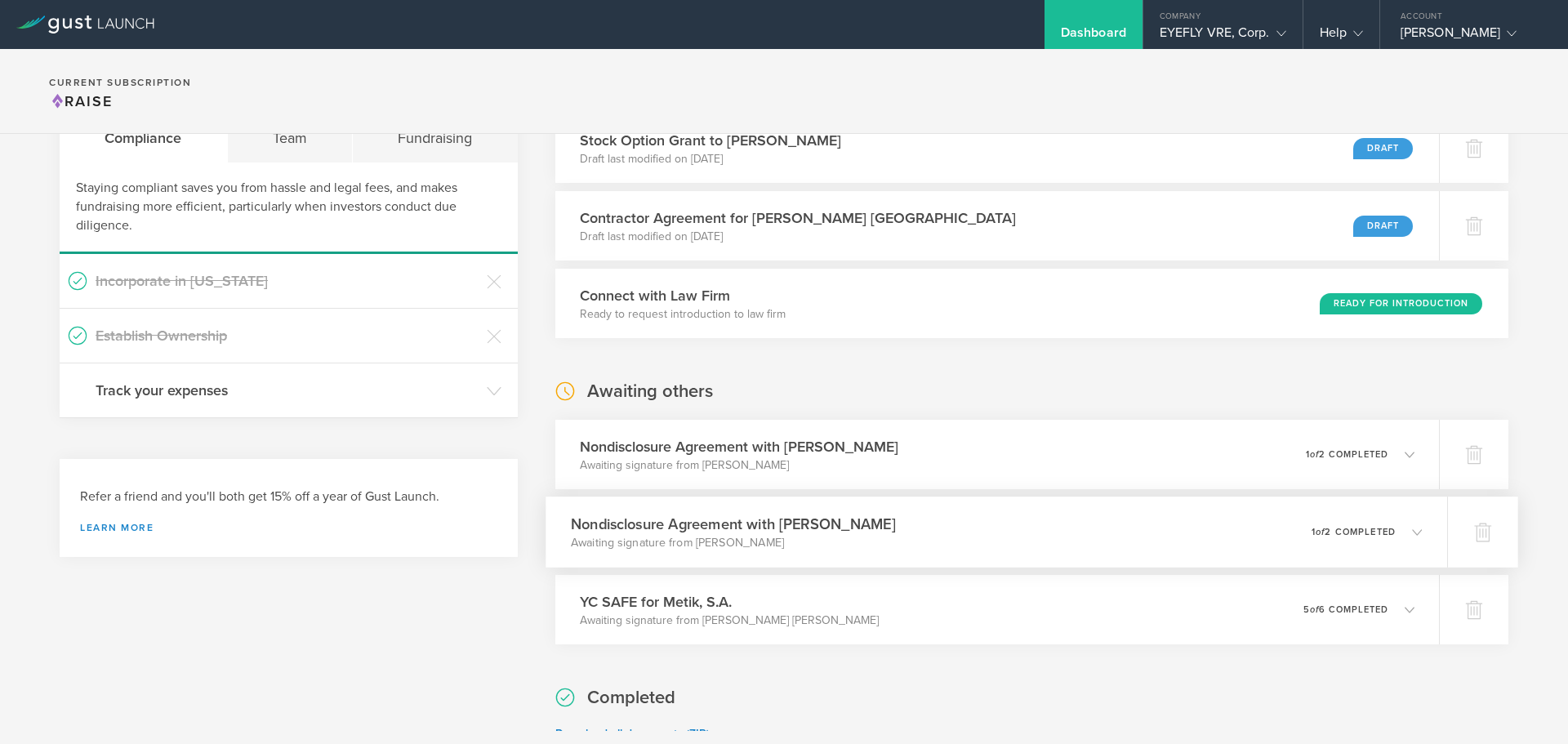
click at [823, 527] on h3 "Nondisclosure Agreement with Thiago Emiliano" at bounding box center [732, 523] width 325 height 22
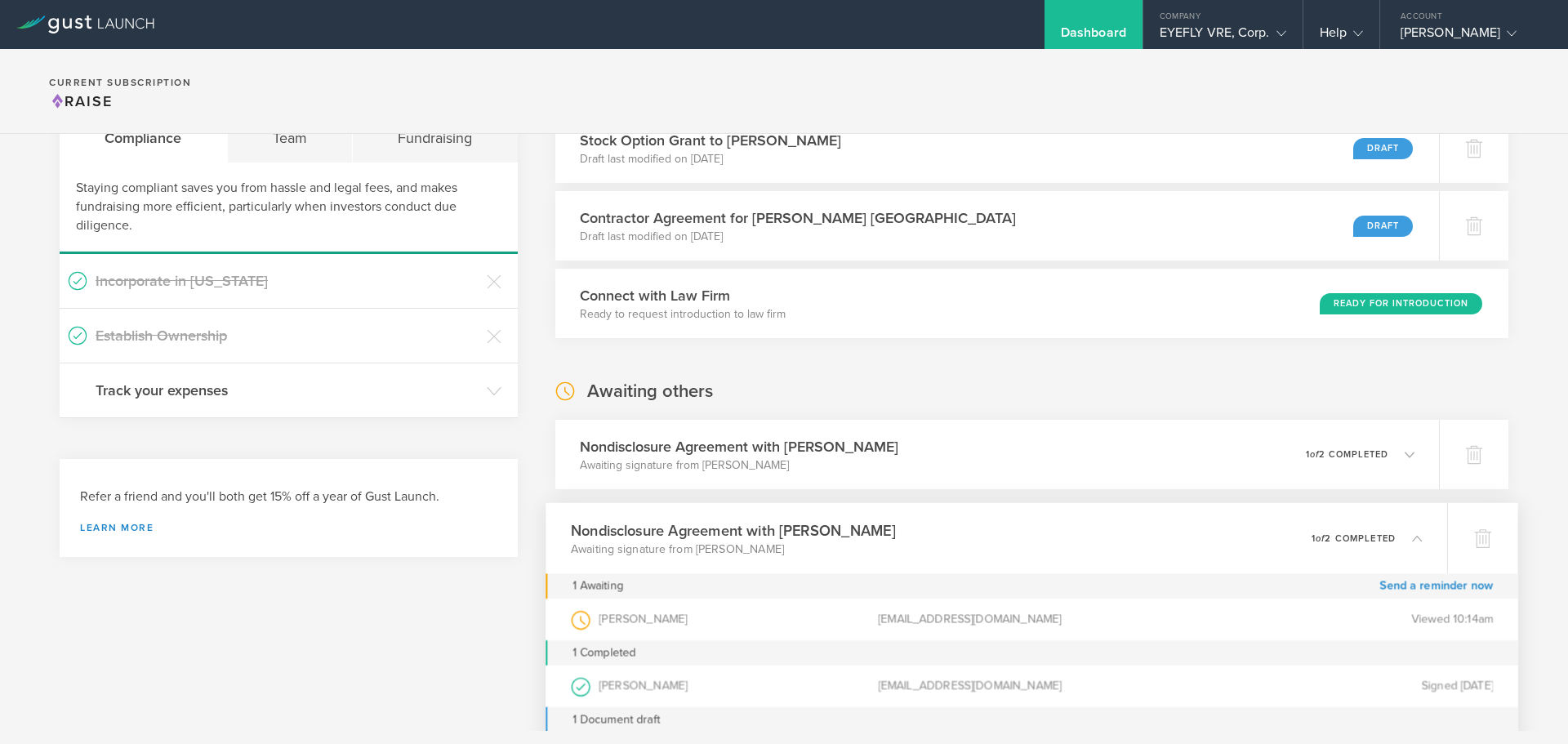
scroll to position [163, 0]
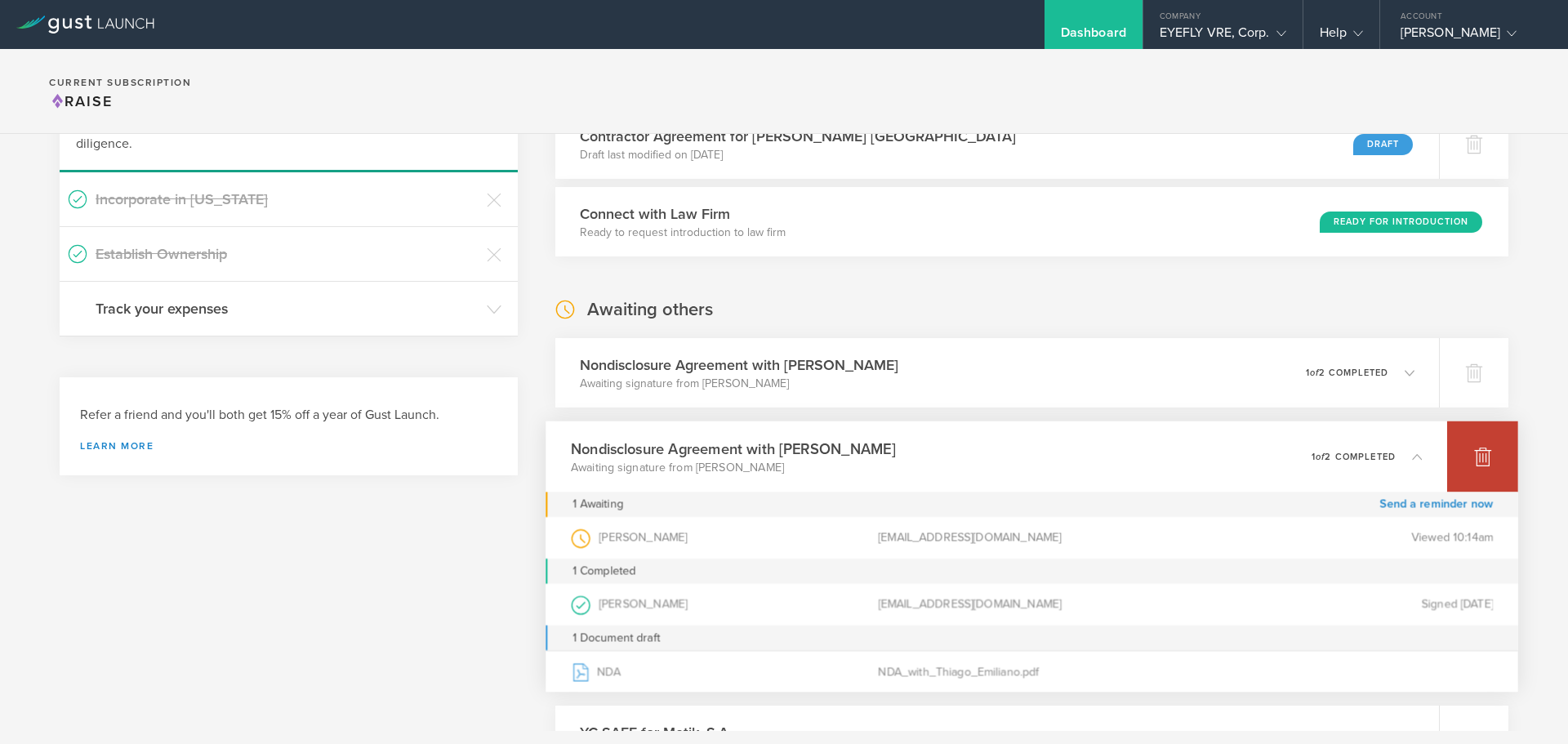
click at [1474, 454] on icon at bounding box center [1482, 457] width 17 height 16
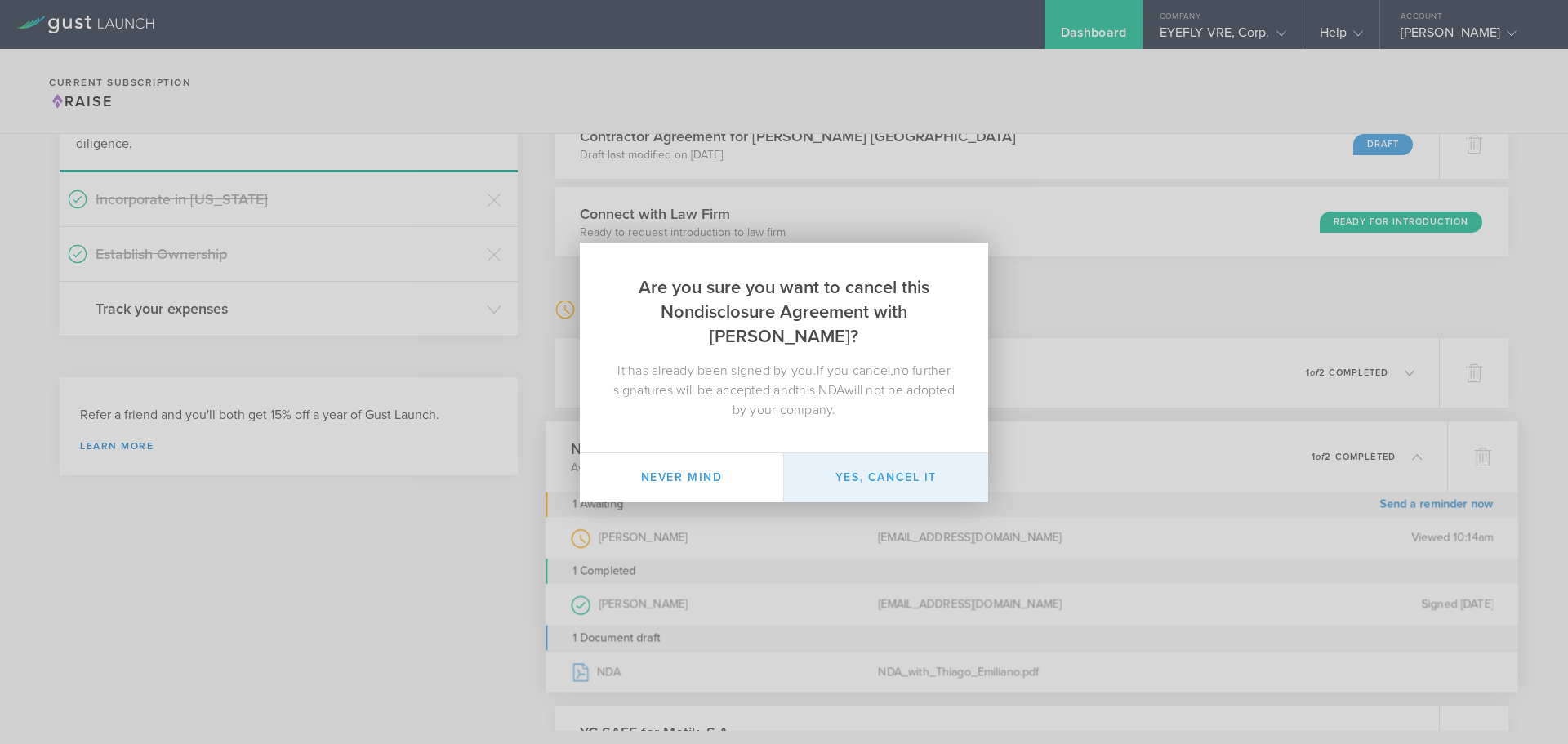
click at [886, 480] on button "Yes, cancel it" at bounding box center [887, 478] width 204 height 49
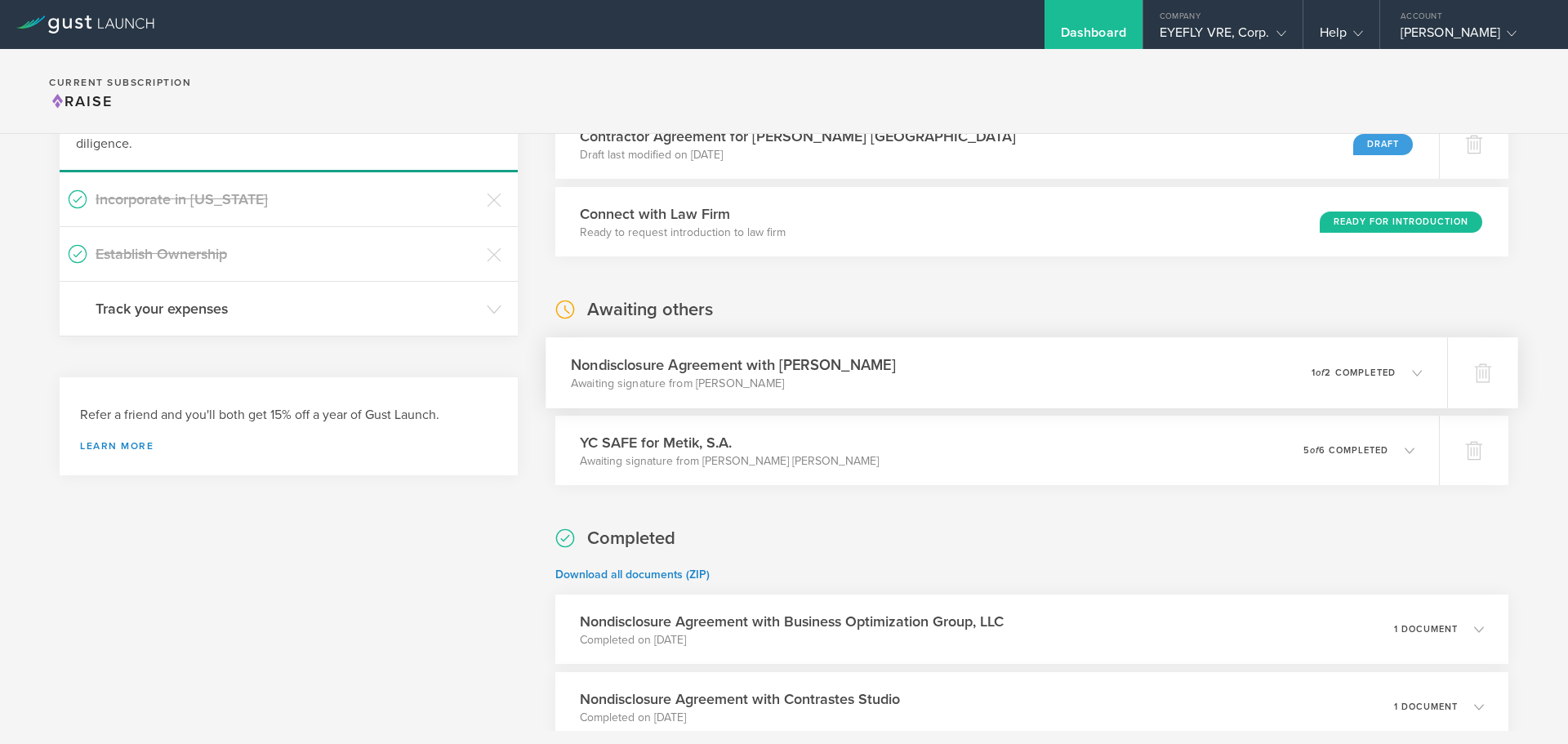
click at [1230, 373] on div "Nondisclosure Agreement with Thiago Emiliano Awaiting signature from Thiago Emi…" at bounding box center [997, 373] width 901 height 71
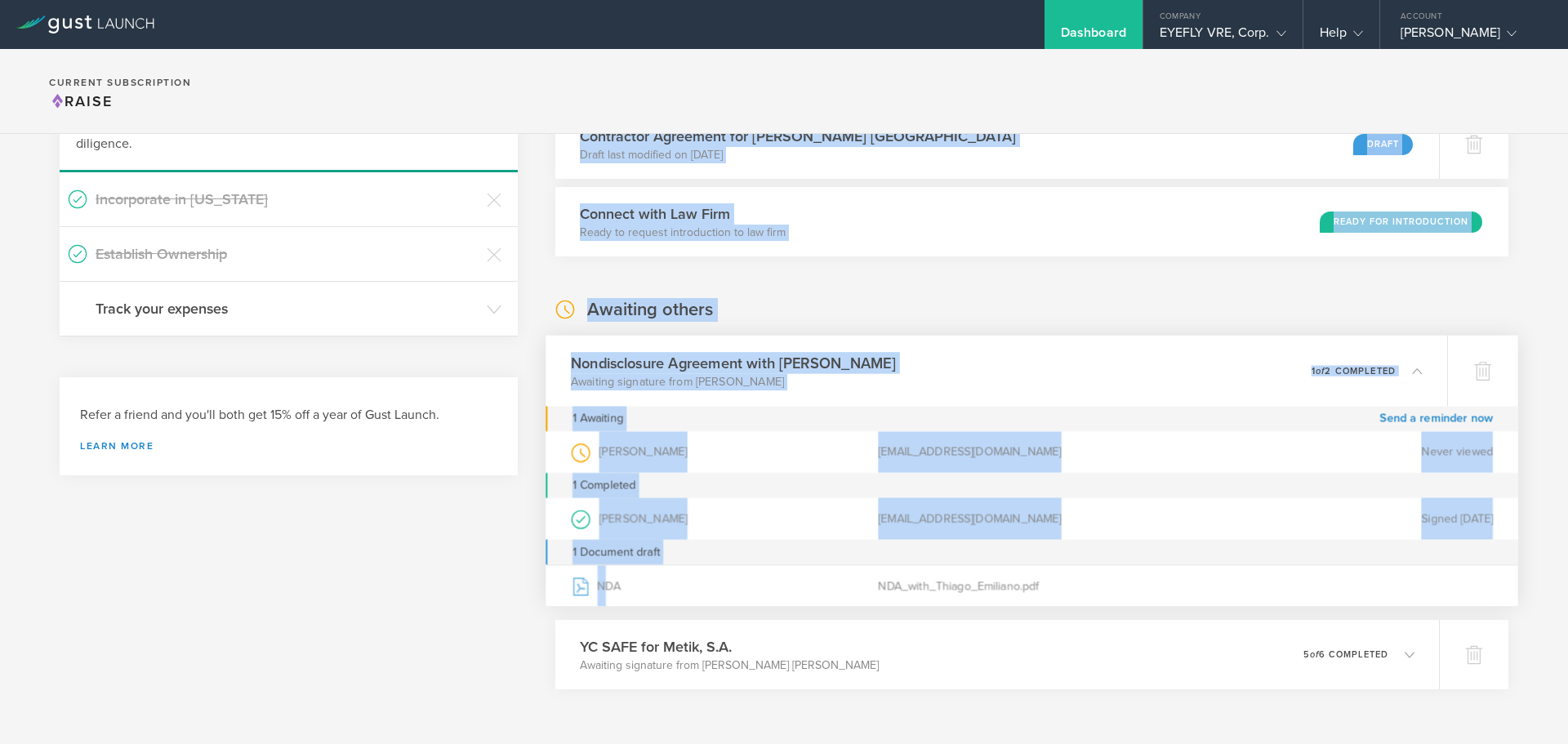
drag, startPoint x: 599, startPoint y: 589, endPoint x: 360, endPoint y: 604, distance: 239.5
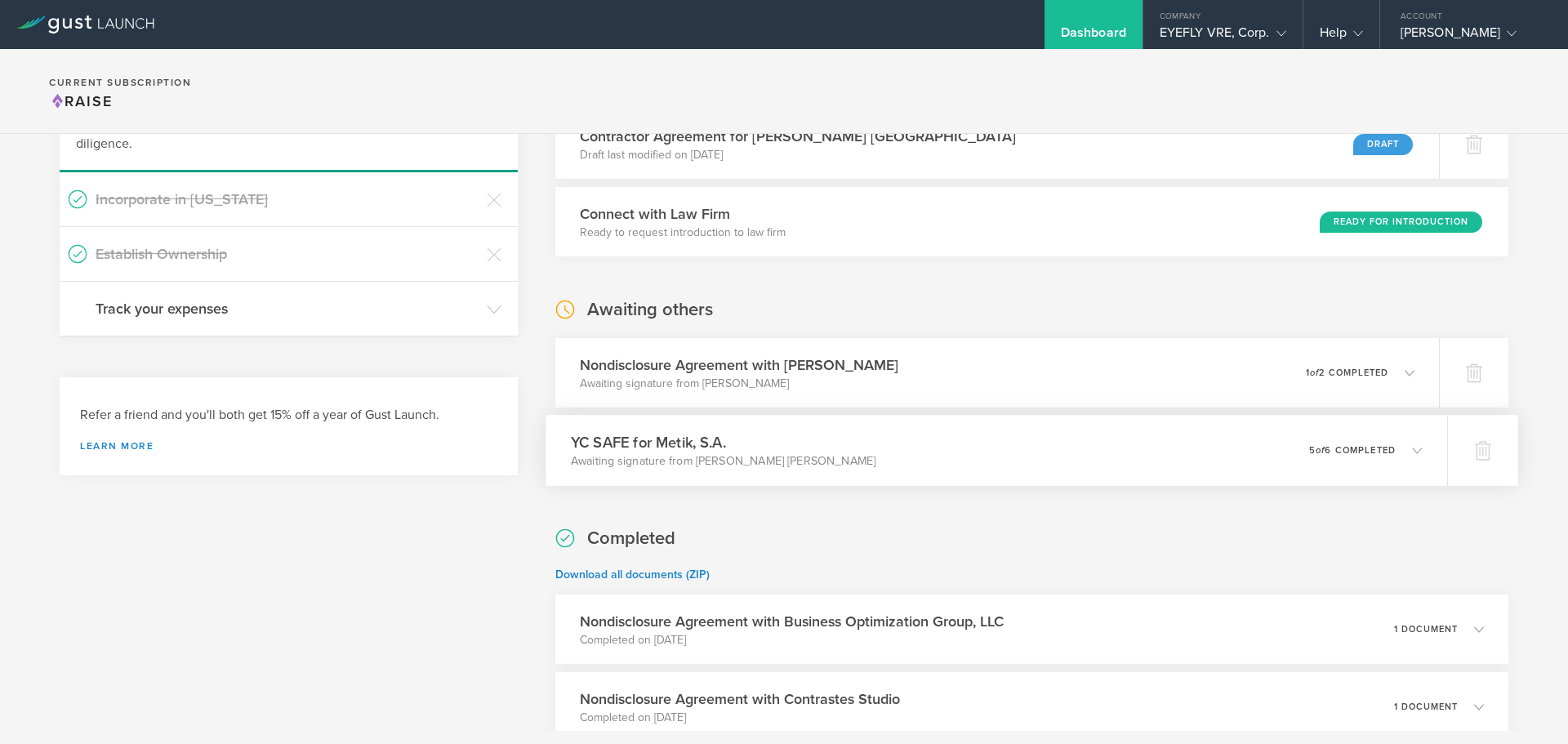
click at [685, 445] on h3 "YC SAFE for Metik, S.A." at bounding box center [723, 442] width 304 height 22
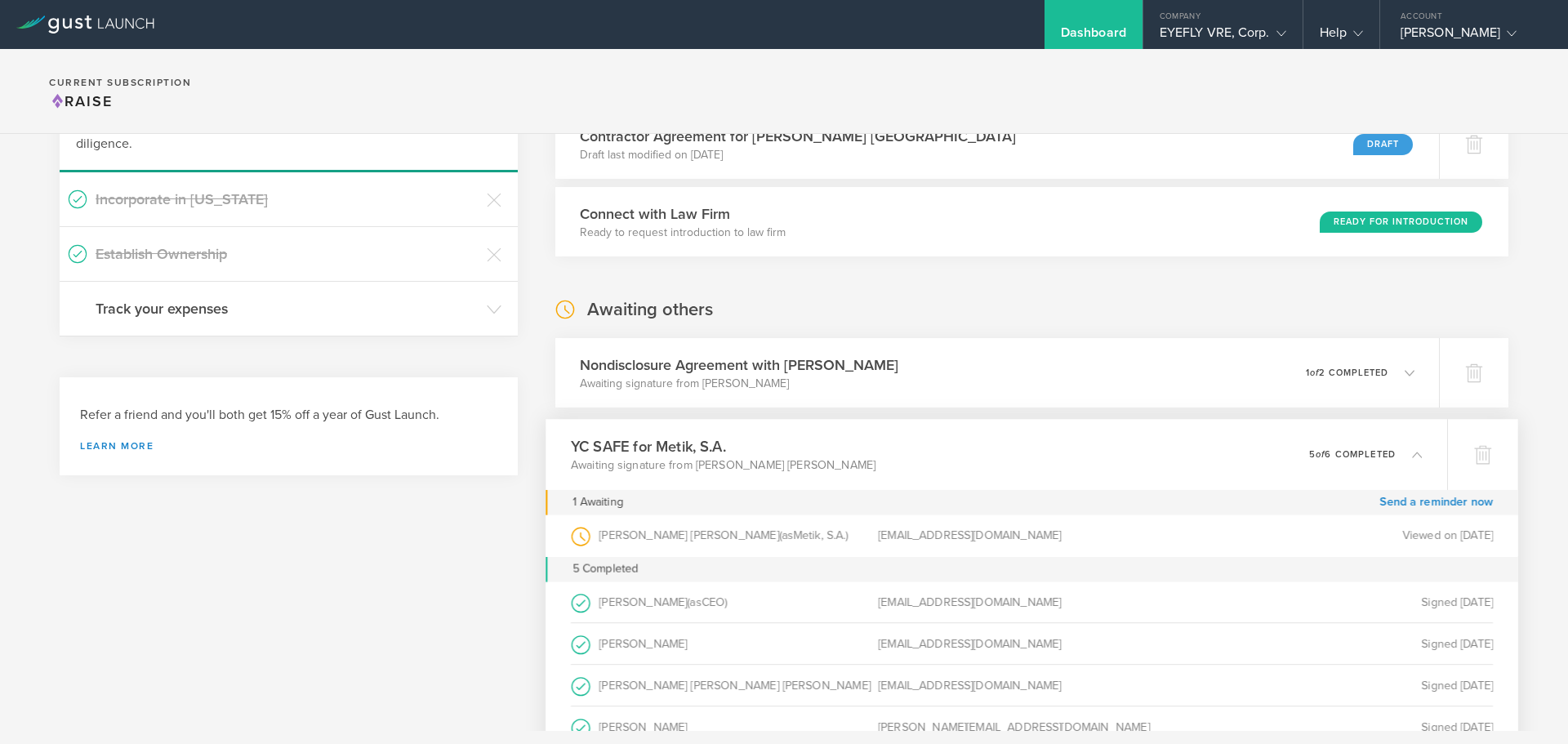
click at [618, 444] on h3 "YC SAFE for Metik, S.A." at bounding box center [723, 446] width 304 height 22
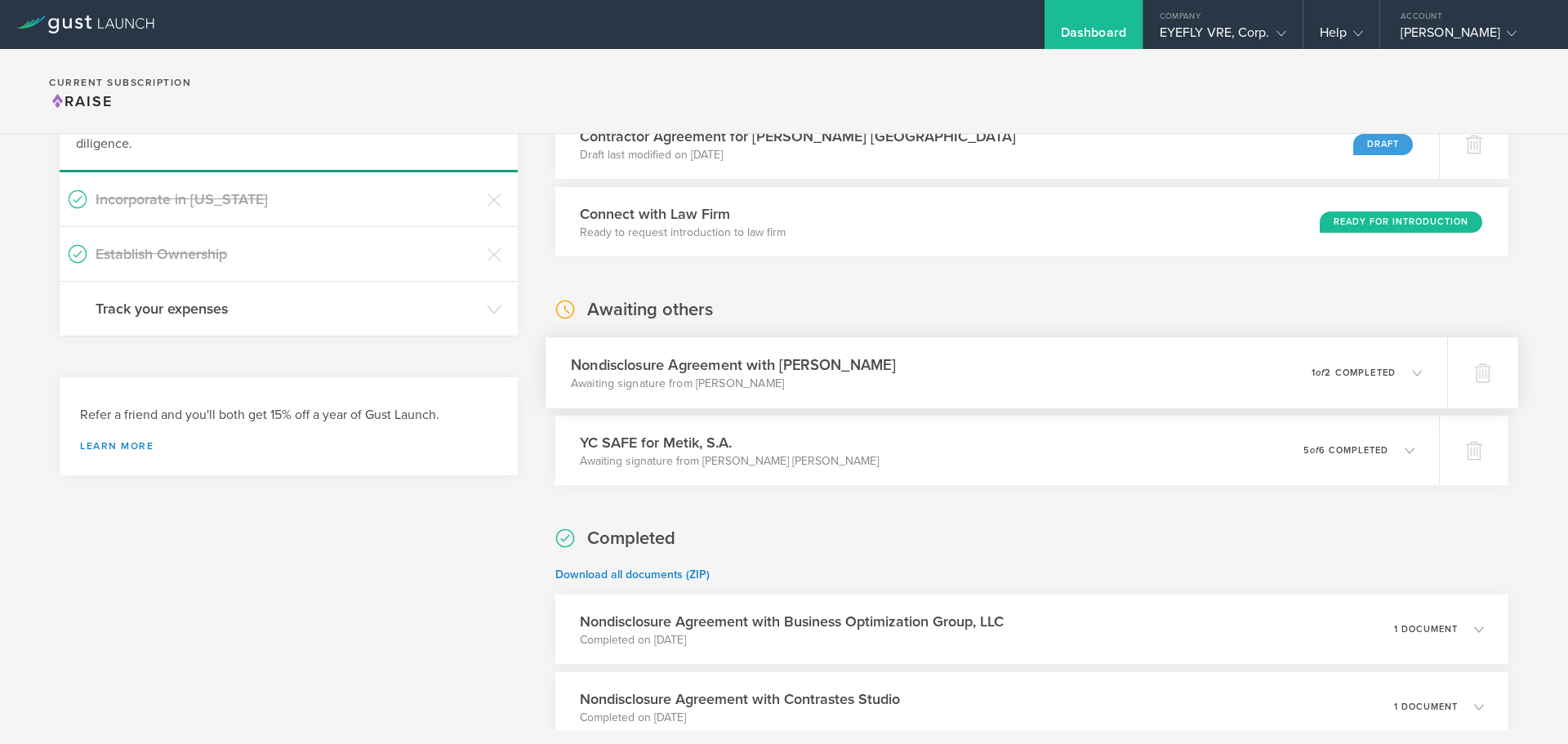
click at [658, 366] on h3 "Nondisclosure Agreement with Thiago Emiliano" at bounding box center [732, 364] width 325 height 22
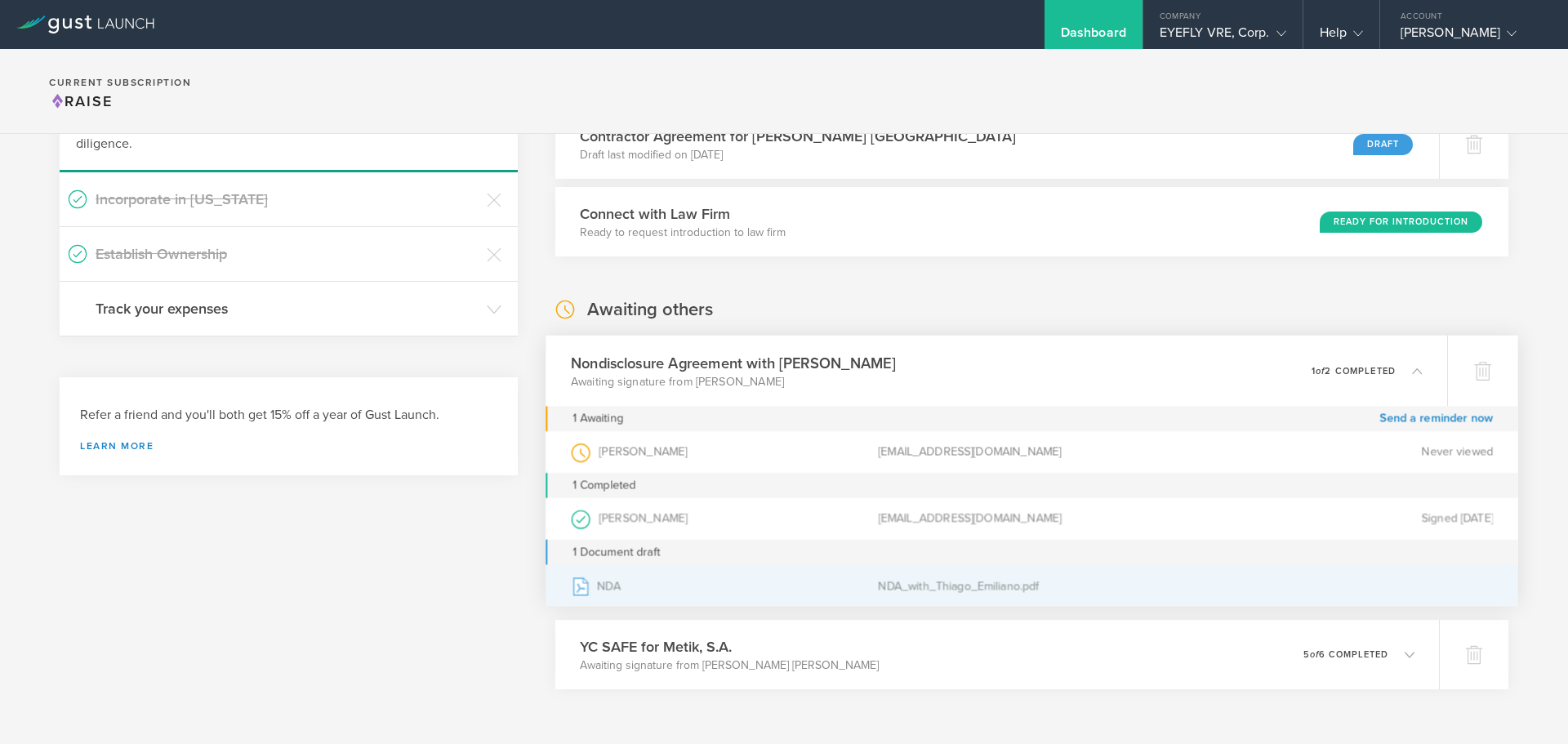
click at [599, 590] on div "NDA" at bounding box center [724, 586] width 307 height 41
